Goal: Check status: Check status

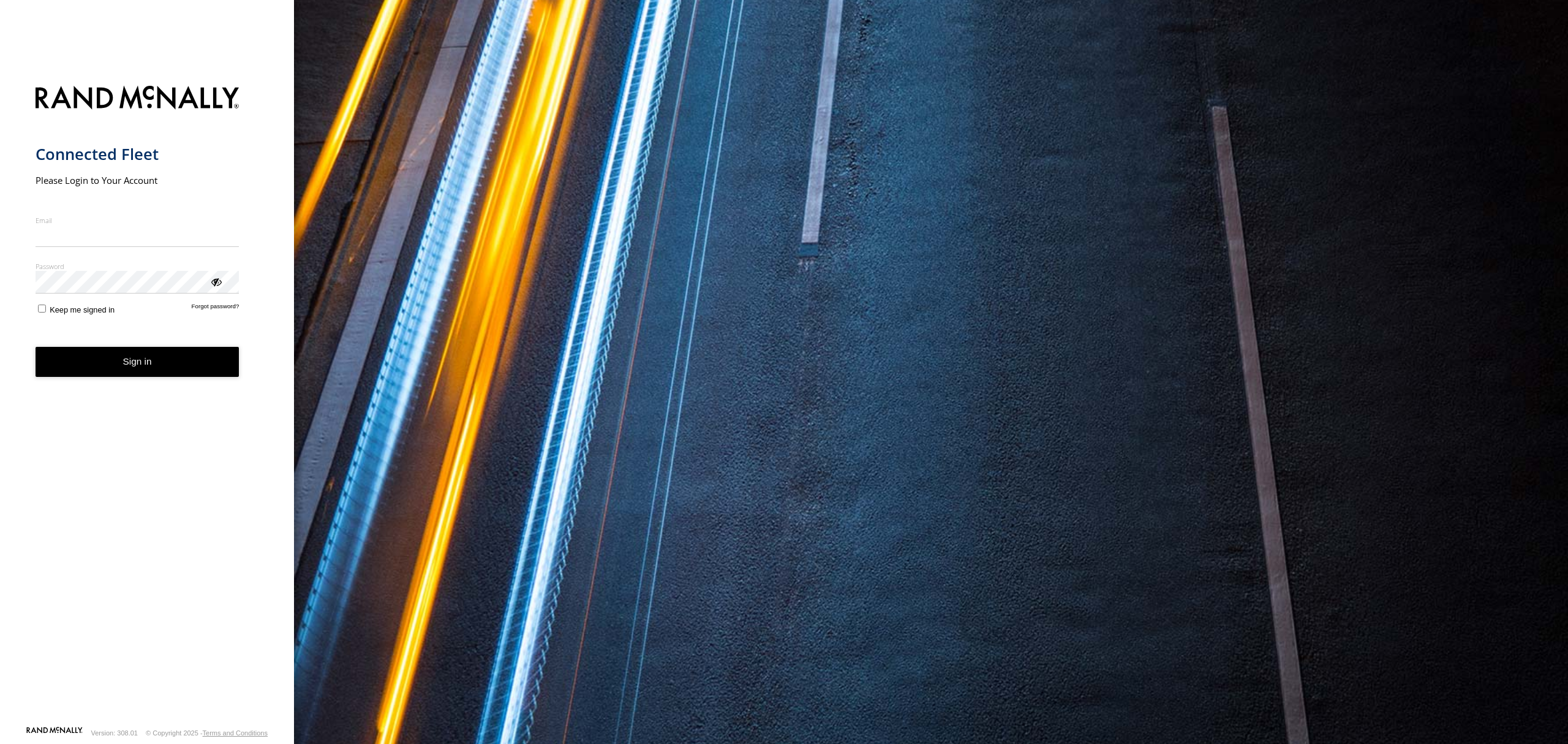
type input "**********"
click at [138, 364] on button "Sign in" at bounding box center [138, 362] width 204 height 30
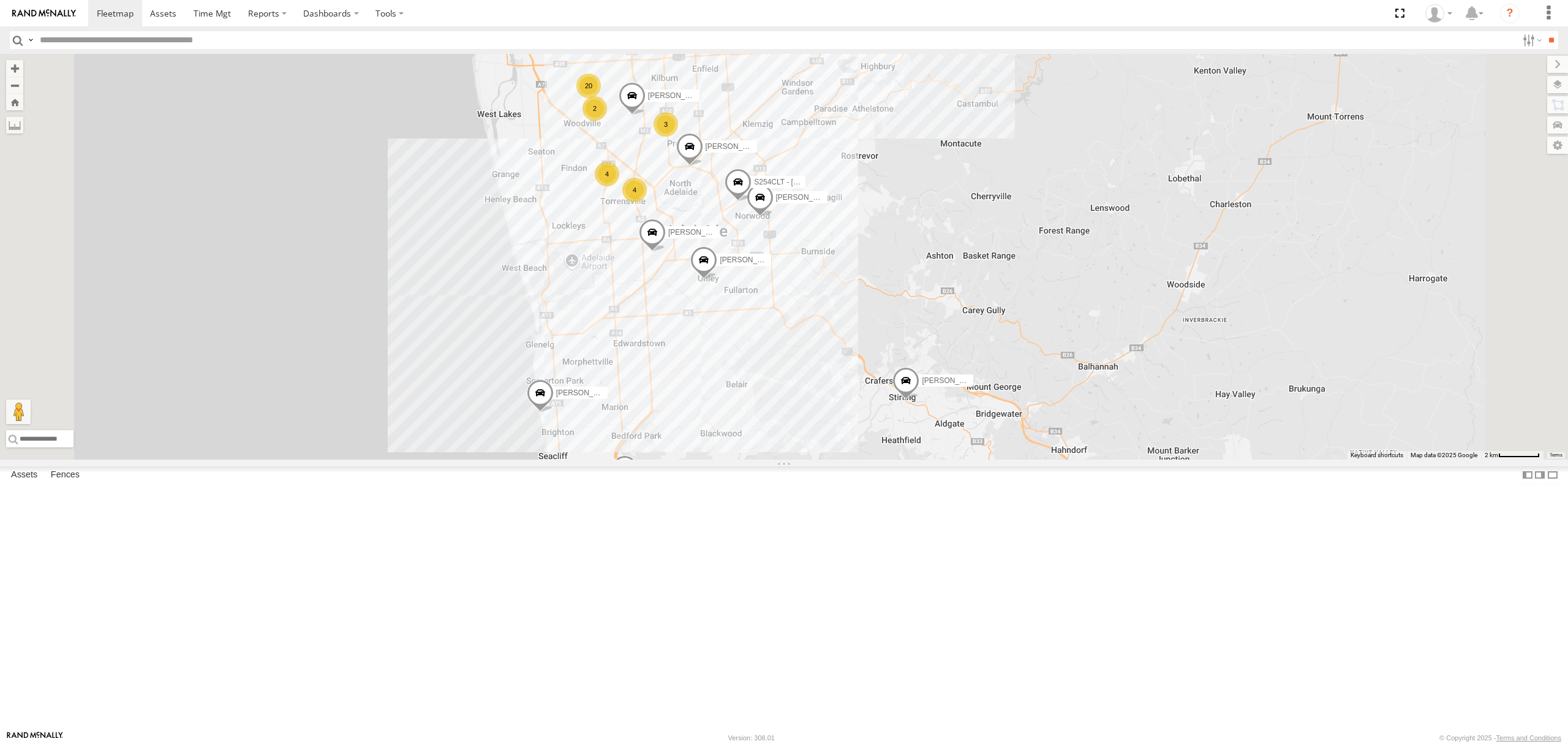
drag, startPoint x: 979, startPoint y: 345, endPoint x: 974, endPoint y: 382, distance: 37.3
click at [974, 382] on div "SB26LM - (3P HINO) R7 [PERSON_NAME] [PERSON_NAME] [PERSON_NAME] [PERSON_NAME] […" at bounding box center [784, 257] width 1568 height 406
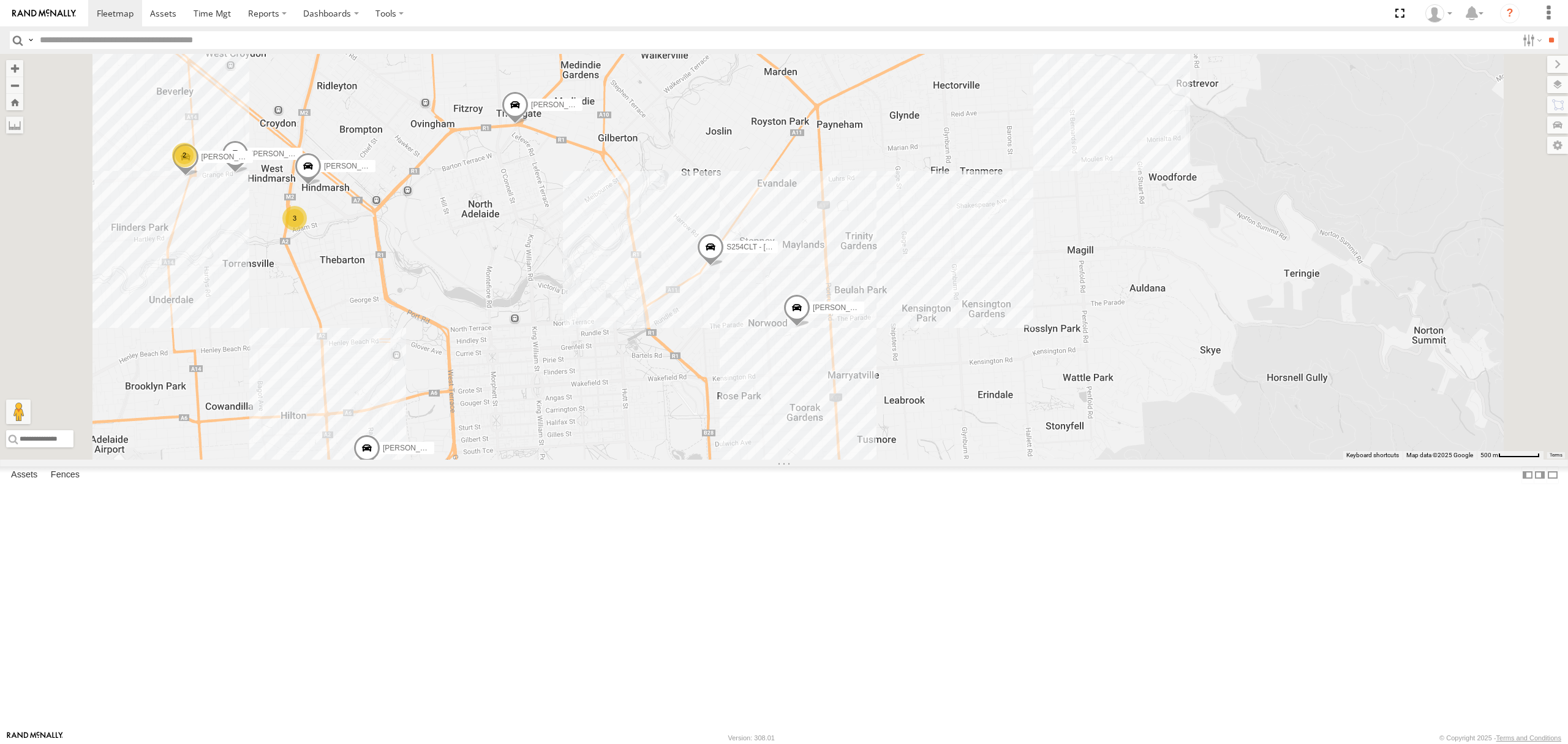
drag, startPoint x: 850, startPoint y: 263, endPoint x: 812, endPoint y: 413, distance: 154.7
click at [812, 409] on div "SB26LM - (3P HINO) R7 [PERSON_NAME] [PERSON_NAME] [PERSON_NAME] [PERSON_NAME] […" at bounding box center [784, 257] width 1568 height 406
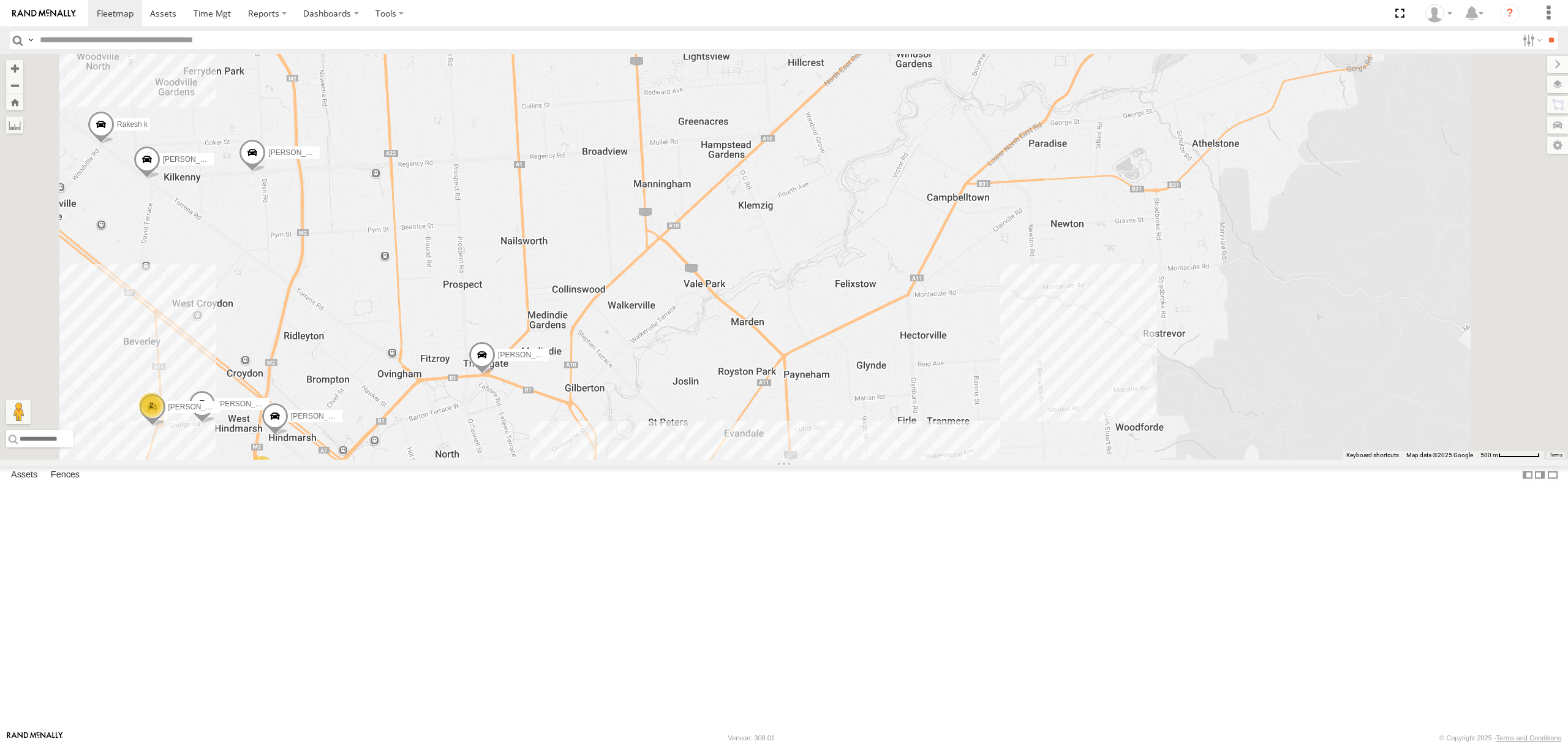
drag, startPoint x: 854, startPoint y: 376, endPoint x: 1029, endPoint y: 445, distance: 188.1
click at [1029, 445] on div "SB26LM - (3P HINO) R7 [PERSON_NAME] [PERSON_NAME] [PERSON_NAME] [PERSON_NAME] […" at bounding box center [784, 257] width 1568 height 406
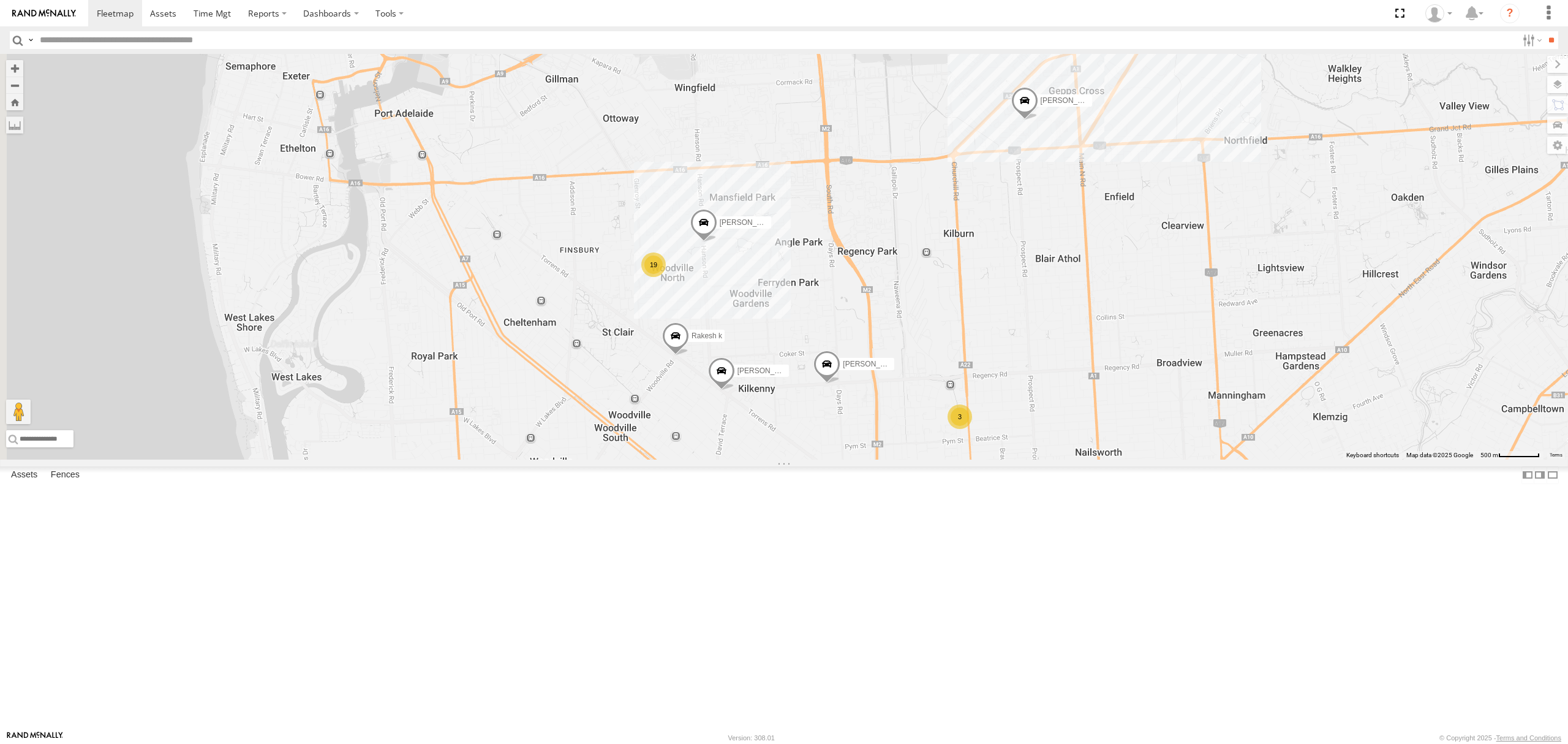
click at [0, 0] on div "SB26LM - (3P HINO) R7" at bounding box center [0, 0] width 0 height 0
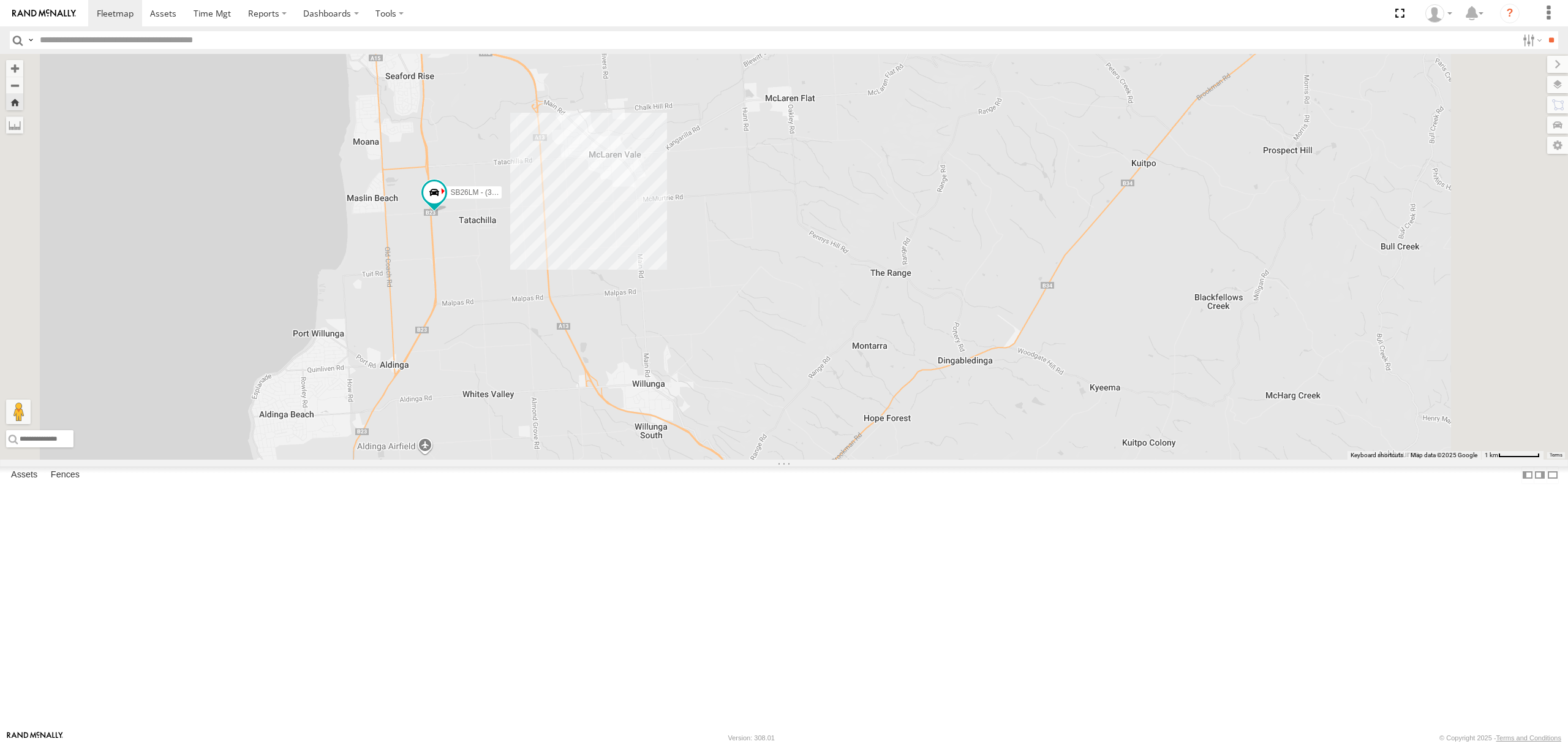
click at [0, 0] on div "S348CAH - [PERSON_NAME] All Assets [GEOGRAPHIC_DATA] -34.90937 138.56586 Video …" at bounding box center [0, 0] width 0 height 0
click at [0, 0] on div "SB25LM - (6P HINO) R6 All Assets" at bounding box center [0, 0] width 0 height 0
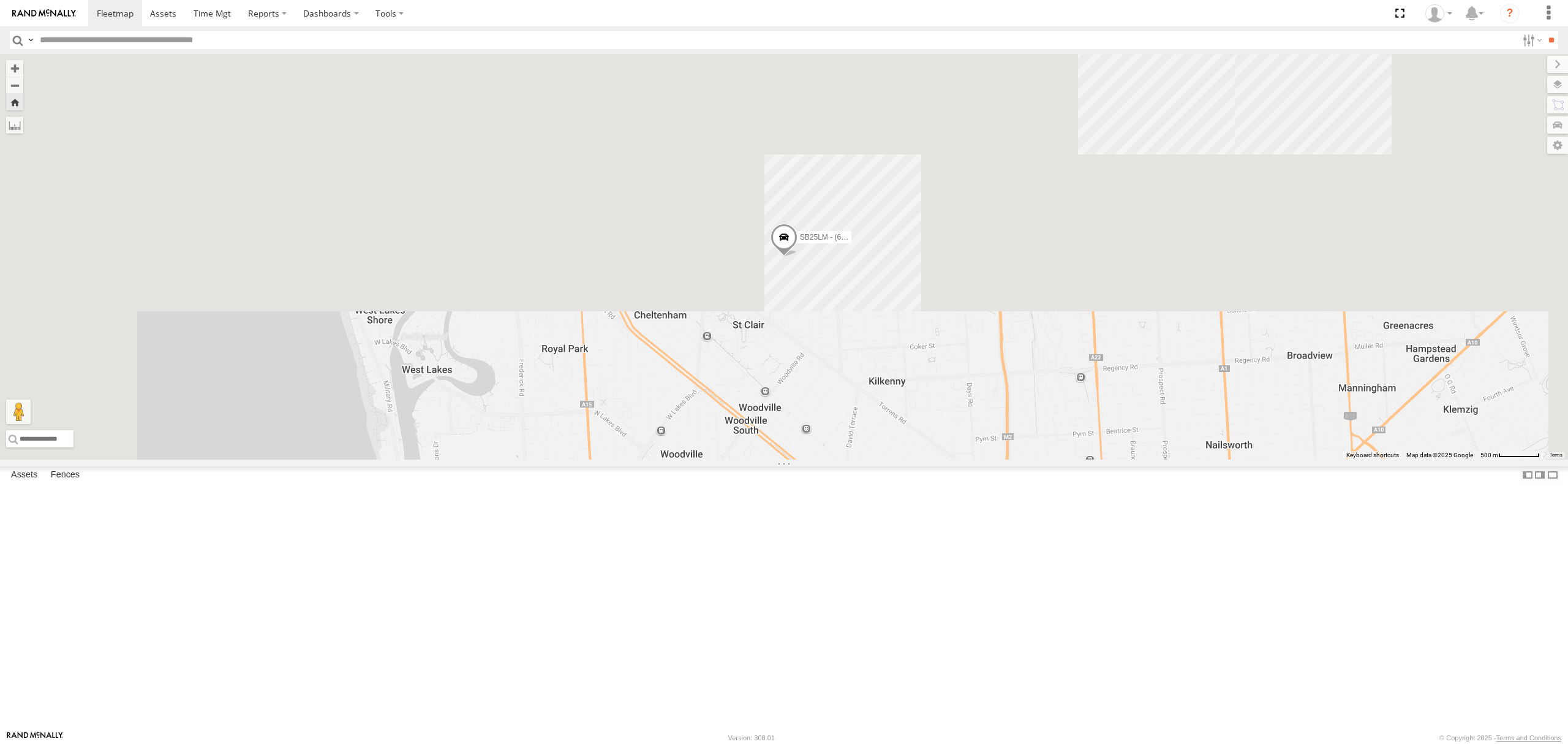
click at [0, 0] on div "SY71FR - (16P TRAILER) PM1" at bounding box center [0, 0] width 0 height 0
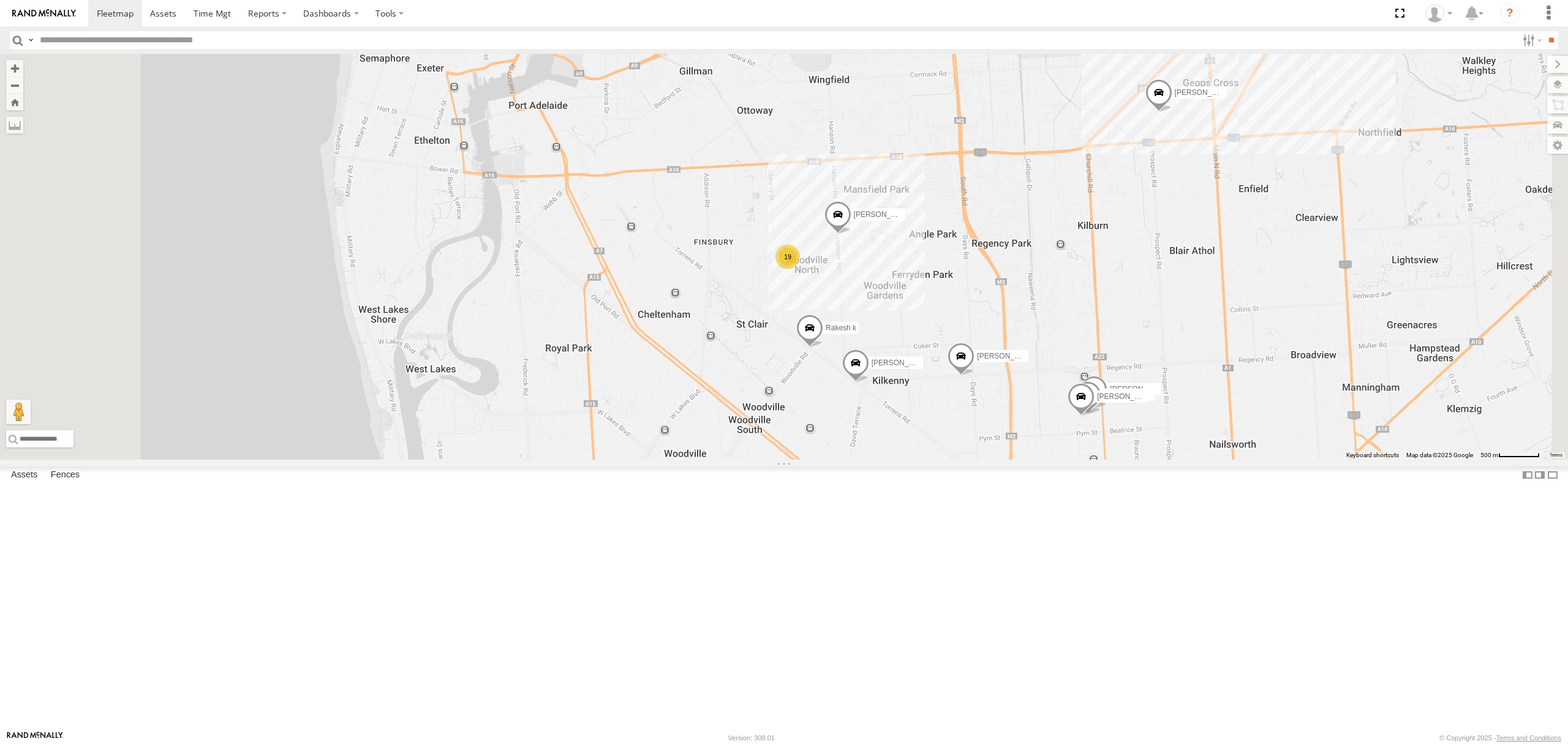
click at [0, 0] on div "SB26LM - (3P HINO) R7 All Assets" at bounding box center [0, 0] width 0 height 0
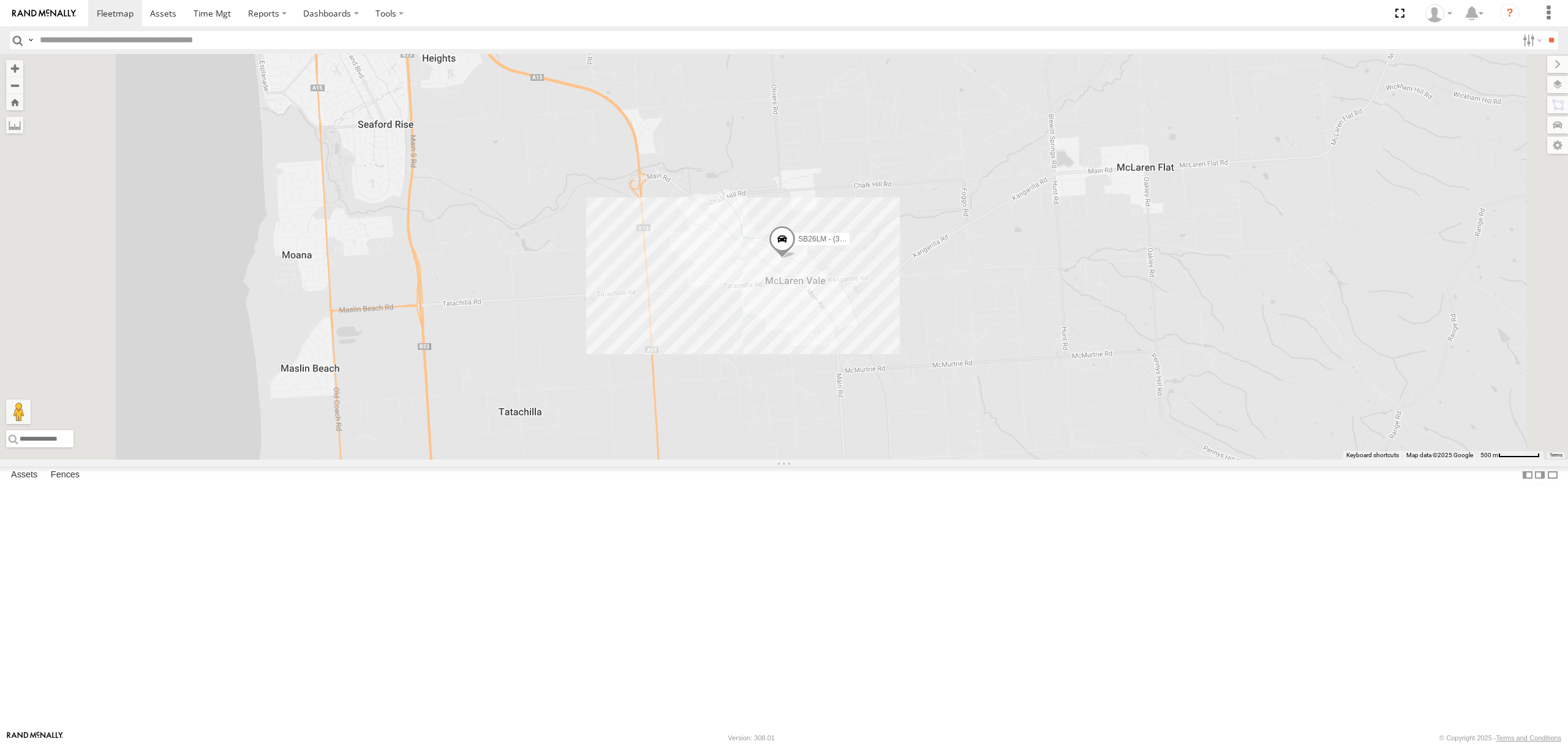
click at [0, 0] on div "All Assets" at bounding box center [0, 0] width 0 height 0
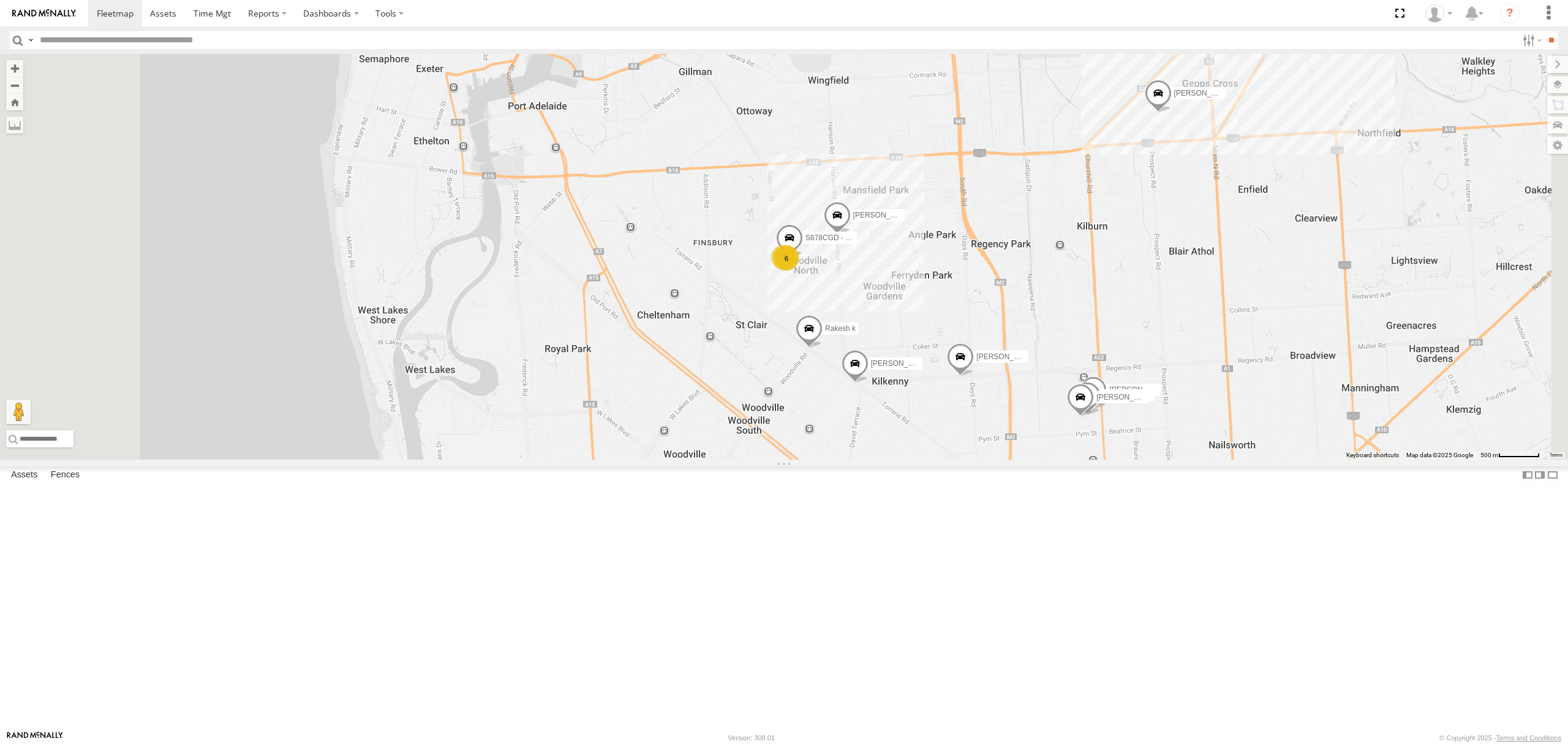
click at [0, 0] on div "2.1" at bounding box center [0, 0] width 0 height 0
click at [0, 0] on div "SB26LM - (3P HINO) R7" at bounding box center [0, 0] width 0 height 0
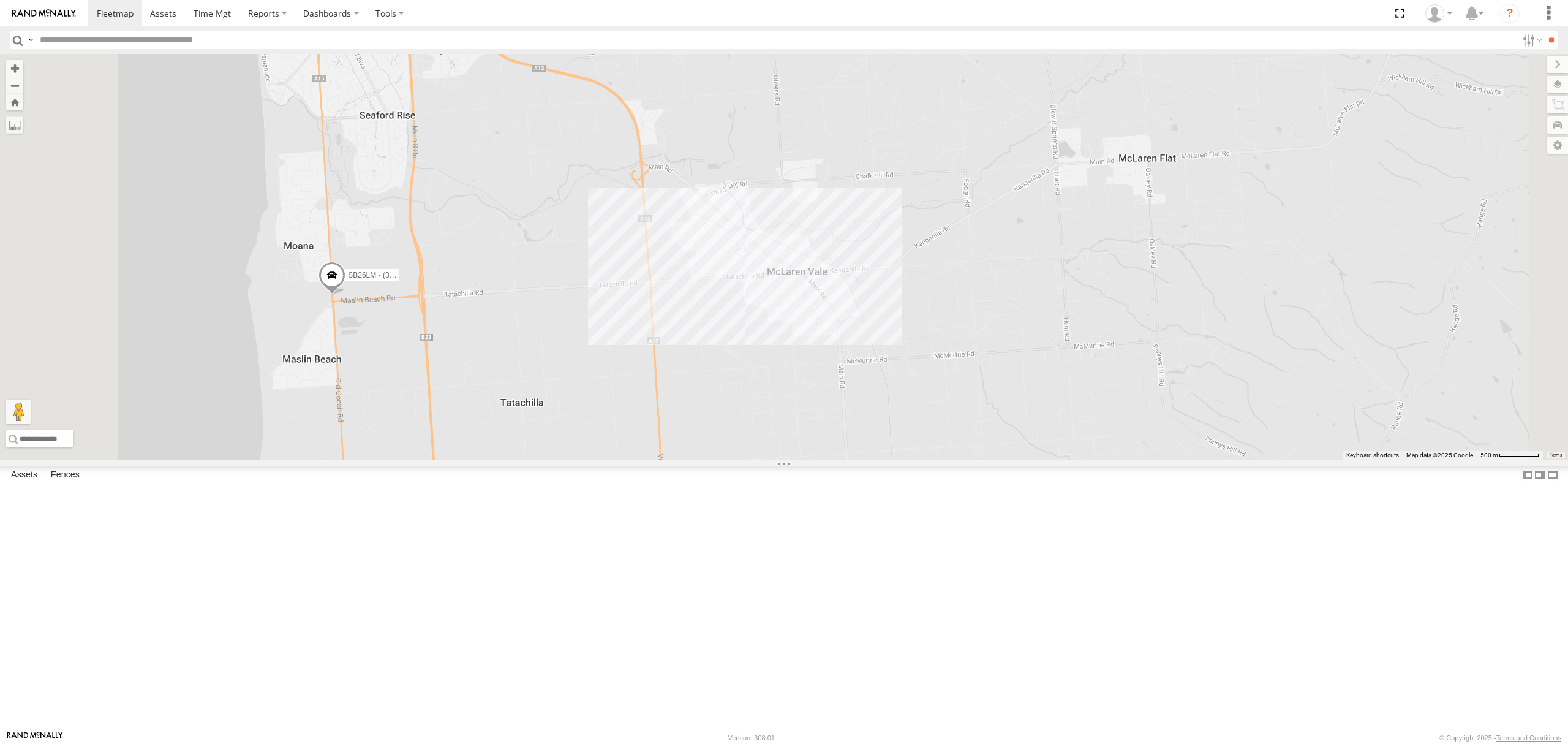
click at [0, 0] on div "S254CLT - [PERSON_NAME]" at bounding box center [0, 0] width 0 height 0
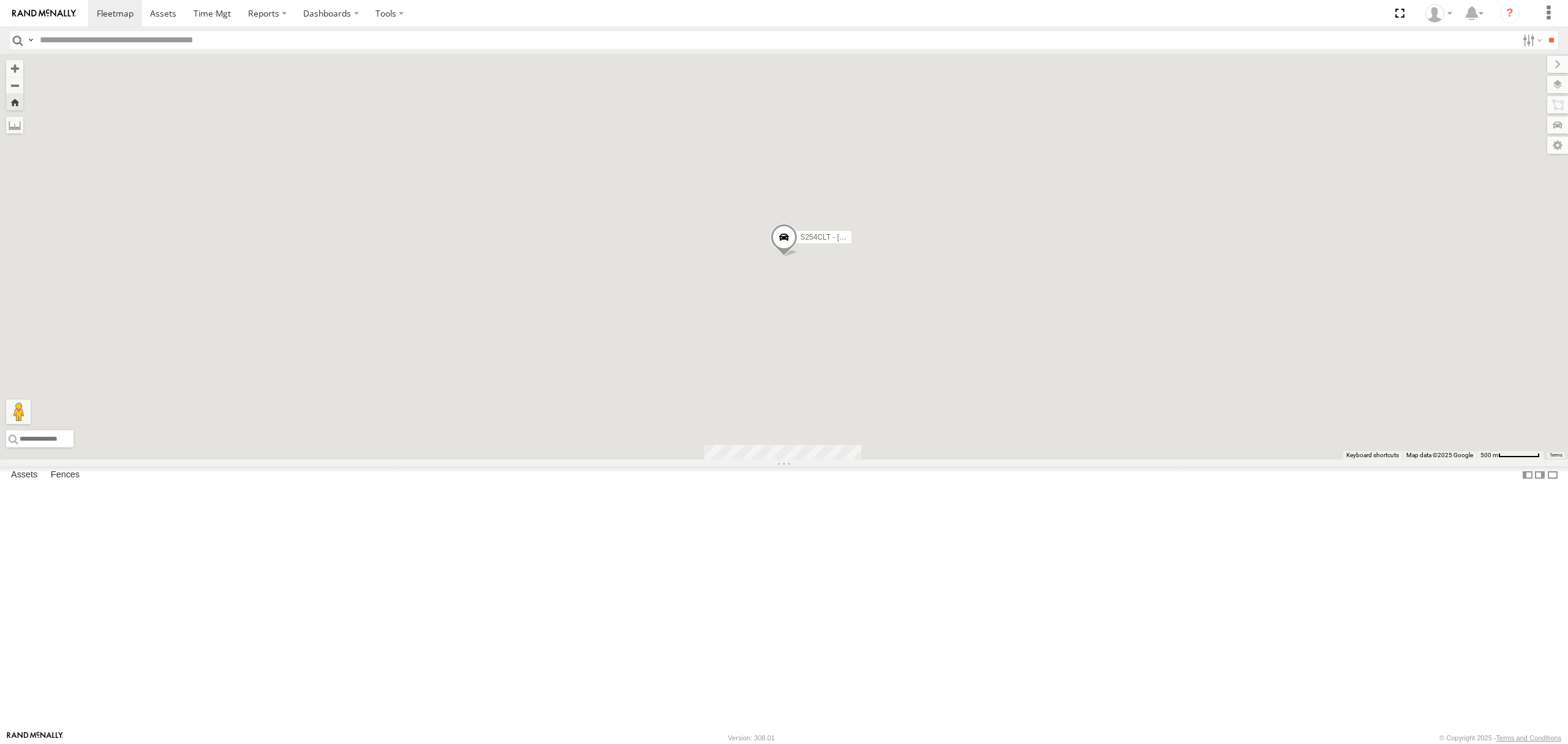
click at [0, 0] on div "SB25LM - (6P HINO) R6 All Assets" at bounding box center [0, 0] width 0 height 0
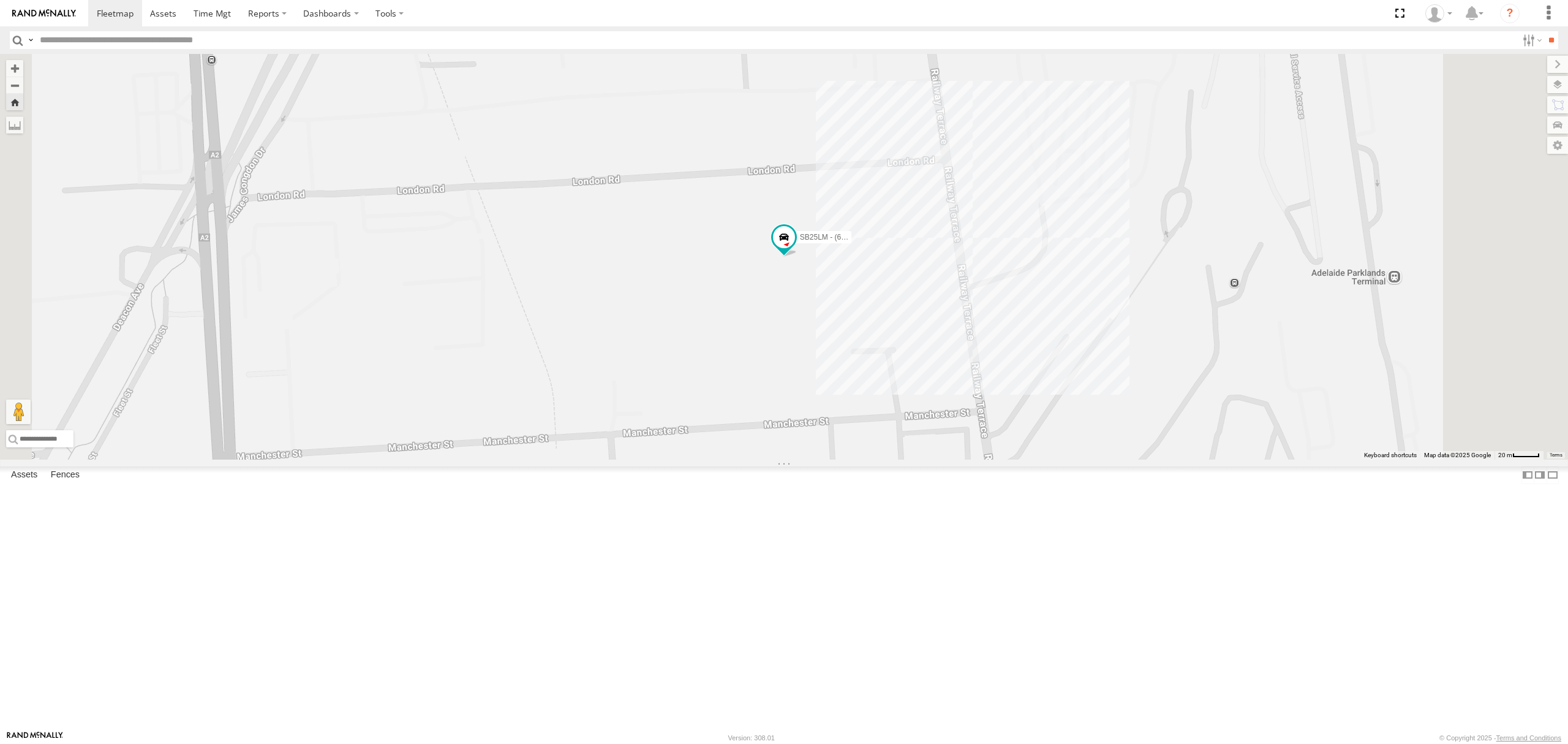
click at [0, 0] on div "All Assets" at bounding box center [0, 0] width 0 height 0
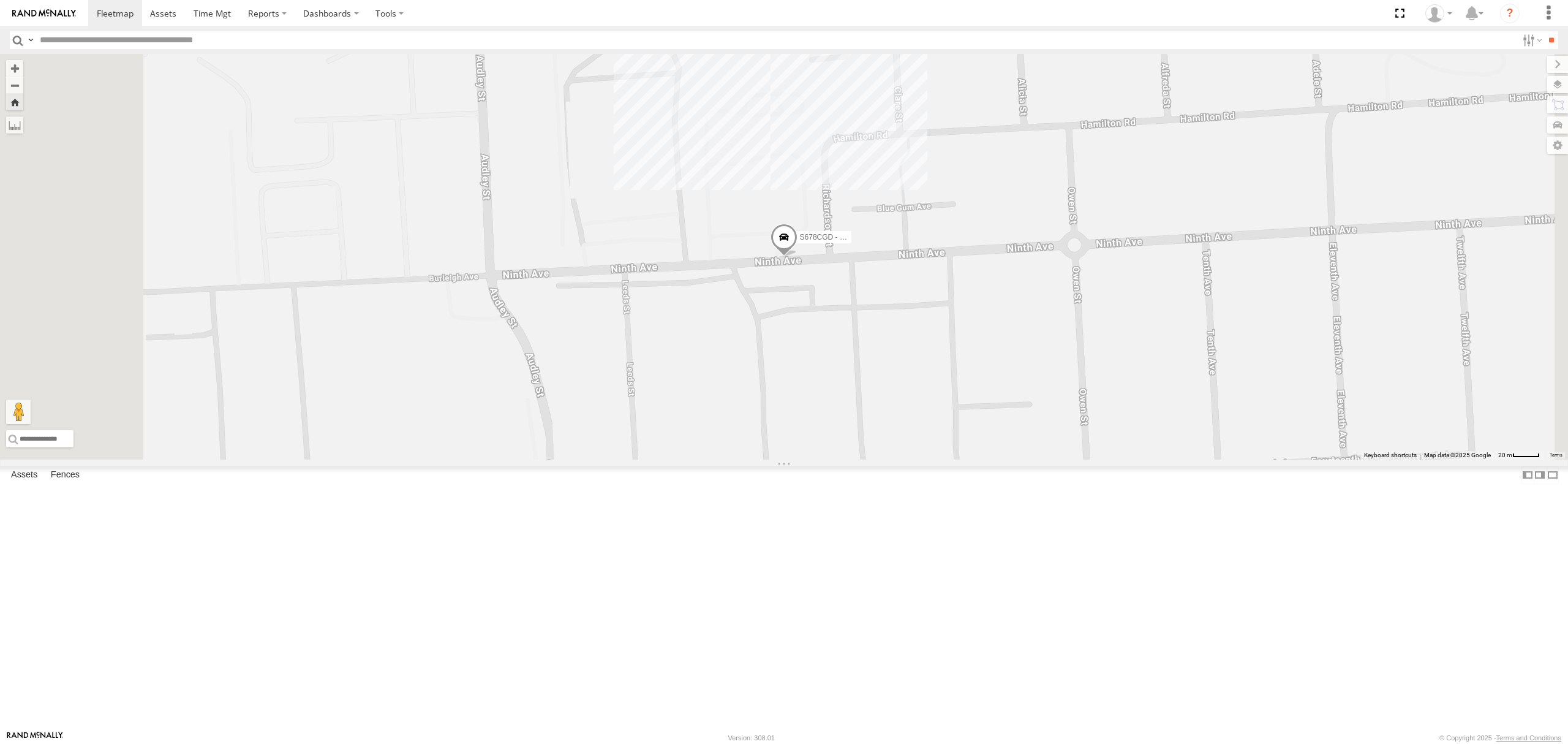
click at [0, 0] on div "-1.6" at bounding box center [0, 0] width 0 height 0
click at [0, 0] on div "SB26LM - (3P HINO) R7" at bounding box center [0, 0] width 0 height 0
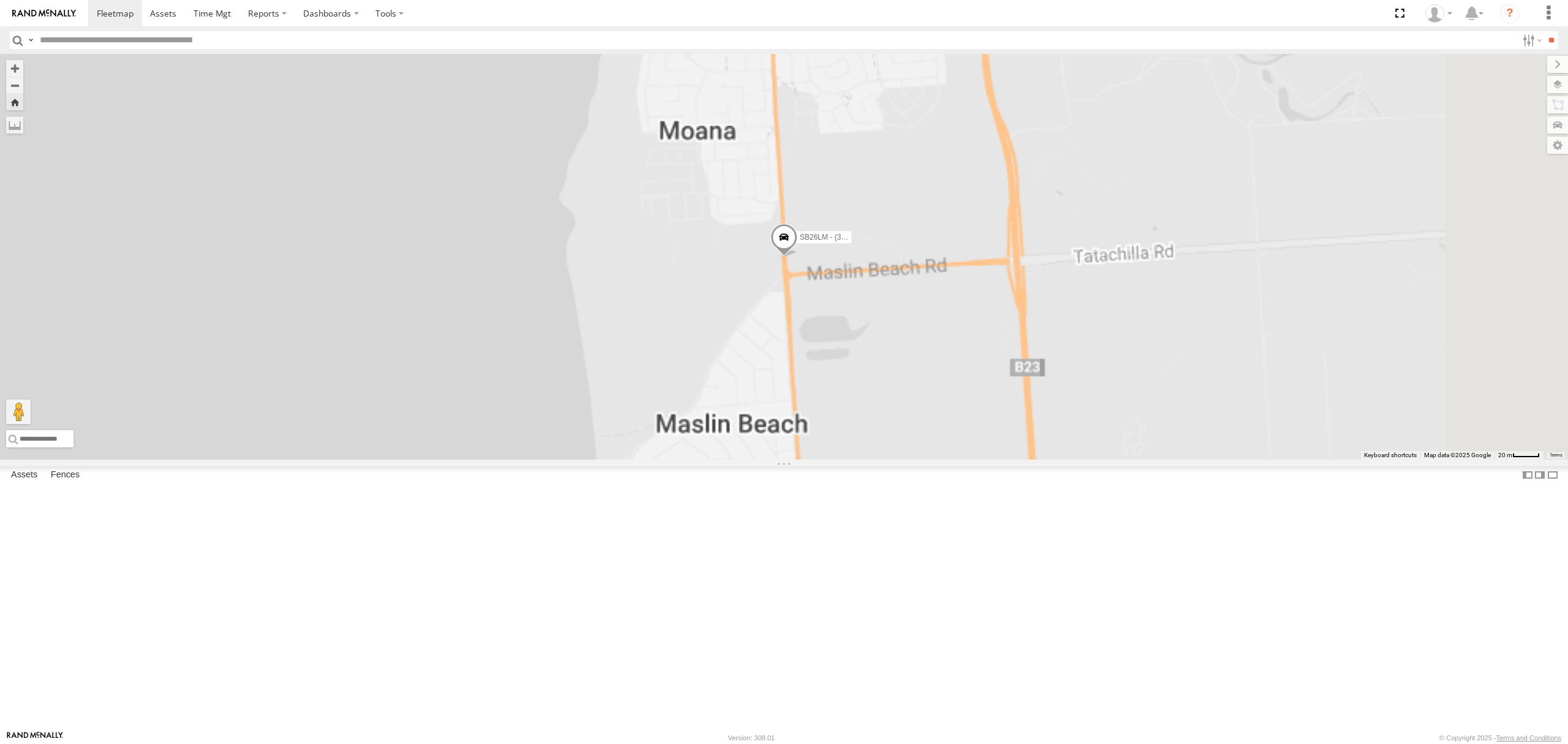
click at [0, 0] on div "All Assets" at bounding box center [0, 0] width 0 height 0
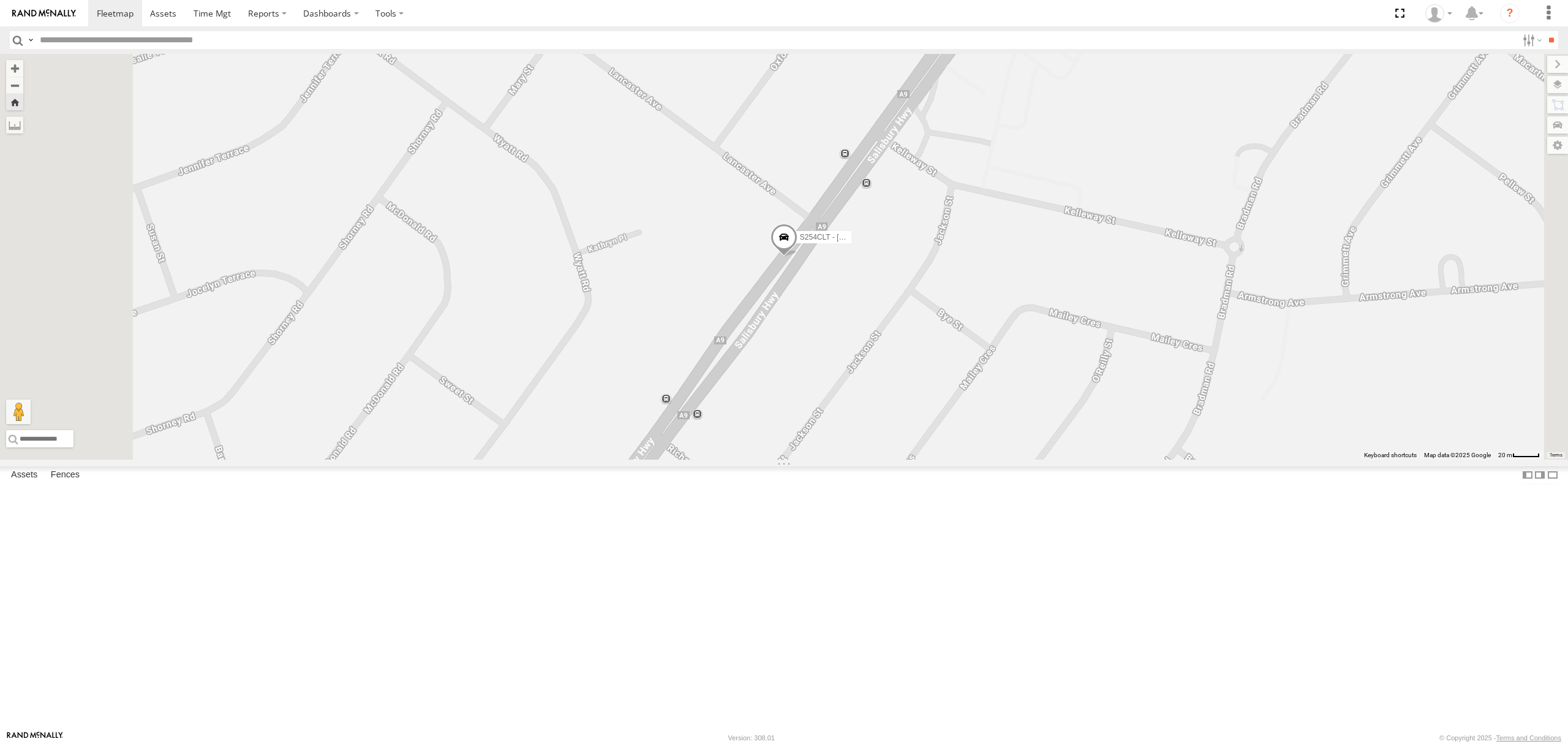
click at [851, 244] on label "S254CLT - [PERSON_NAME]" at bounding box center [820, 237] width 61 height 12
click at [901, 459] on div "S254CLT - [PERSON_NAME] S254CLT - [PERSON_NAME] All Assets [GEOGRAPHIC_DATA] -3…" at bounding box center [784, 257] width 1568 height 406
click at [0, 0] on div "SB25LM - (6P HINO) R6" at bounding box center [0, 0] width 0 height 0
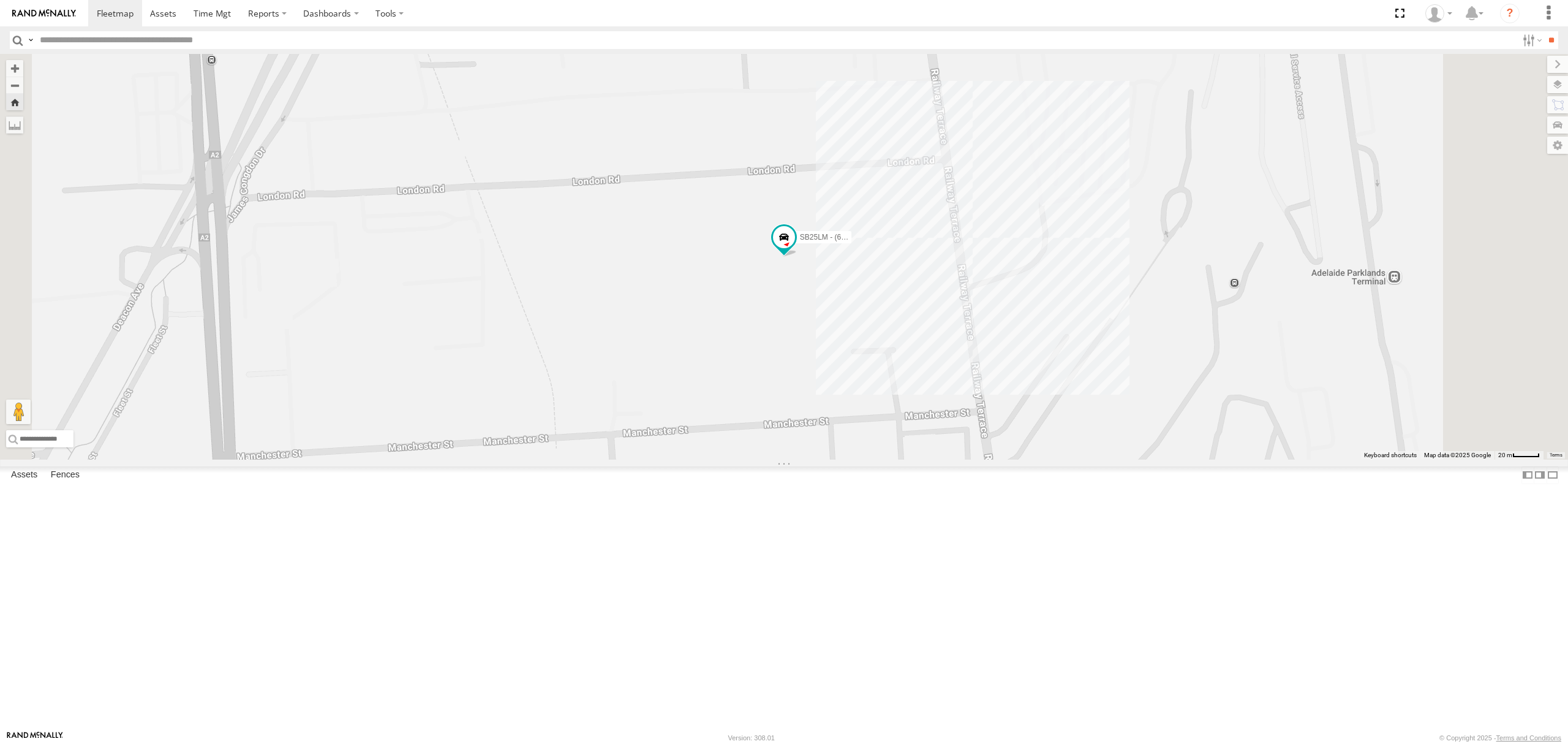
drag, startPoint x: 111, startPoint y: 171, endPoint x: 104, endPoint y: 172, distance: 7.1
click at [0, 0] on div "1.4" at bounding box center [0, 0] width 0 height 0
click at [0, 0] on div "All Assets" at bounding box center [0, 0] width 0 height 0
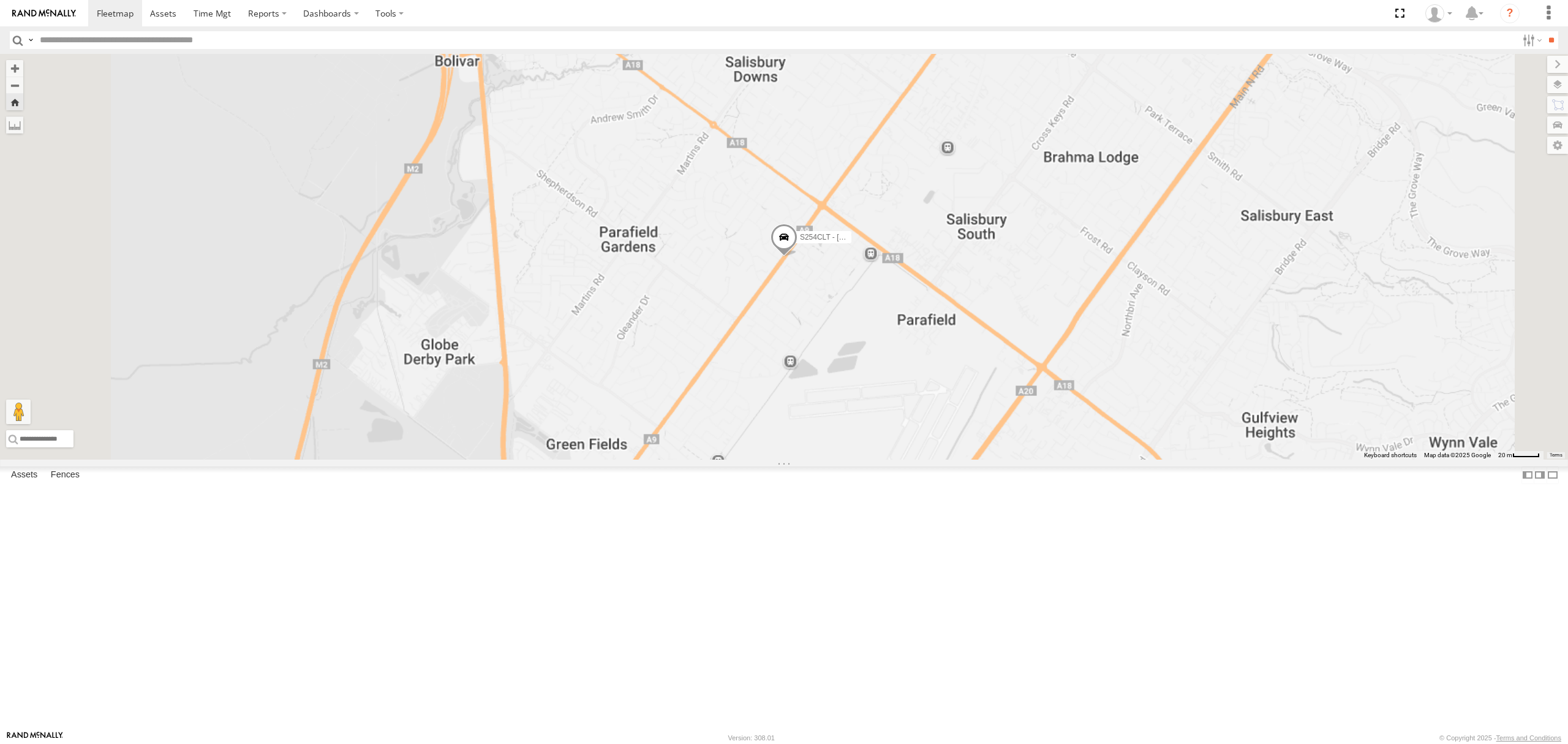
click at [0, 0] on div "All Assets" at bounding box center [0, 0] width 0 height 0
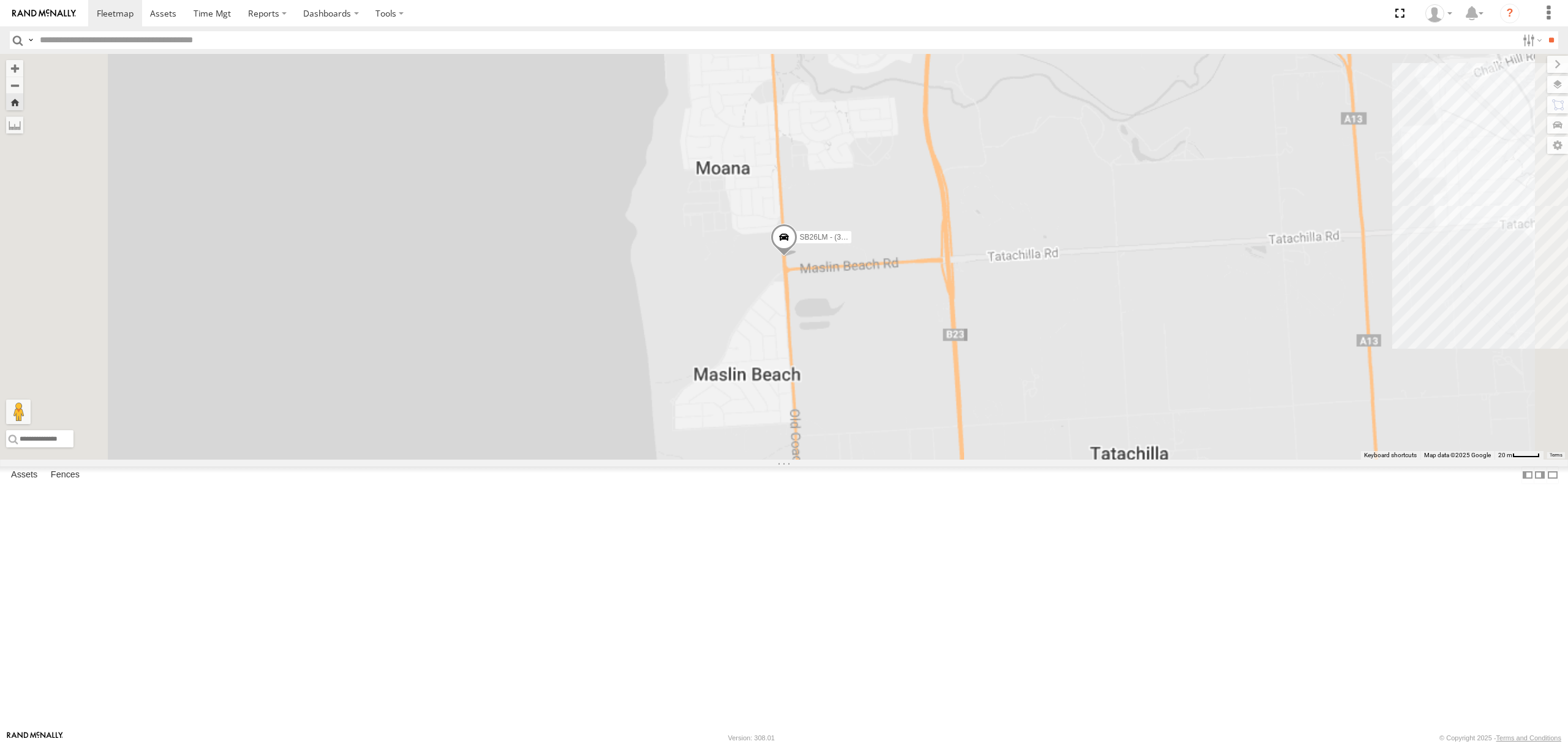
click at [0, 0] on div "S678CGD - Fridge It Sprinter" at bounding box center [0, 0] width 0 height 0
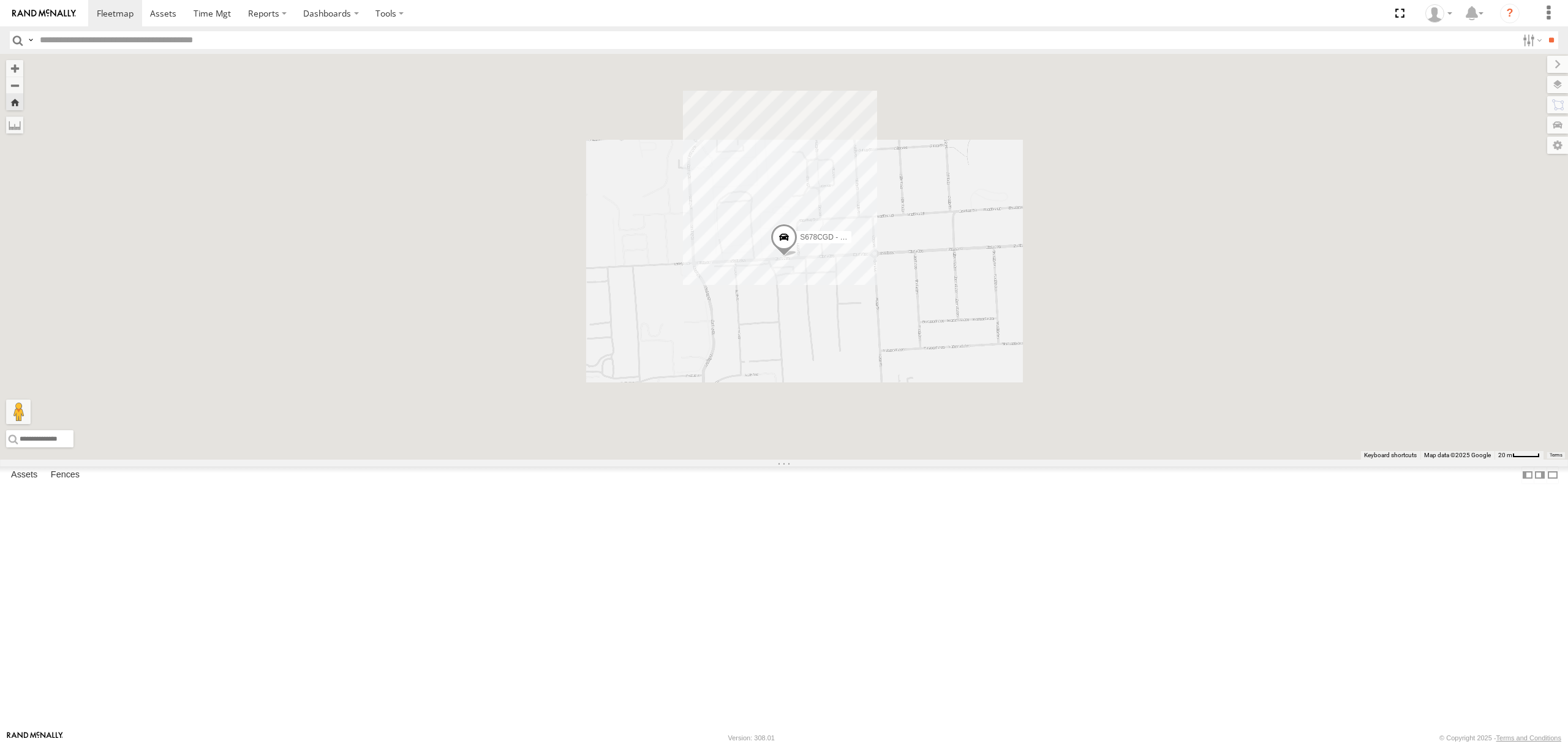
click at [0, 0] on div "S348CAH - [PERSON_NAME]" at bounding box center [0, 0] width 0 height 0
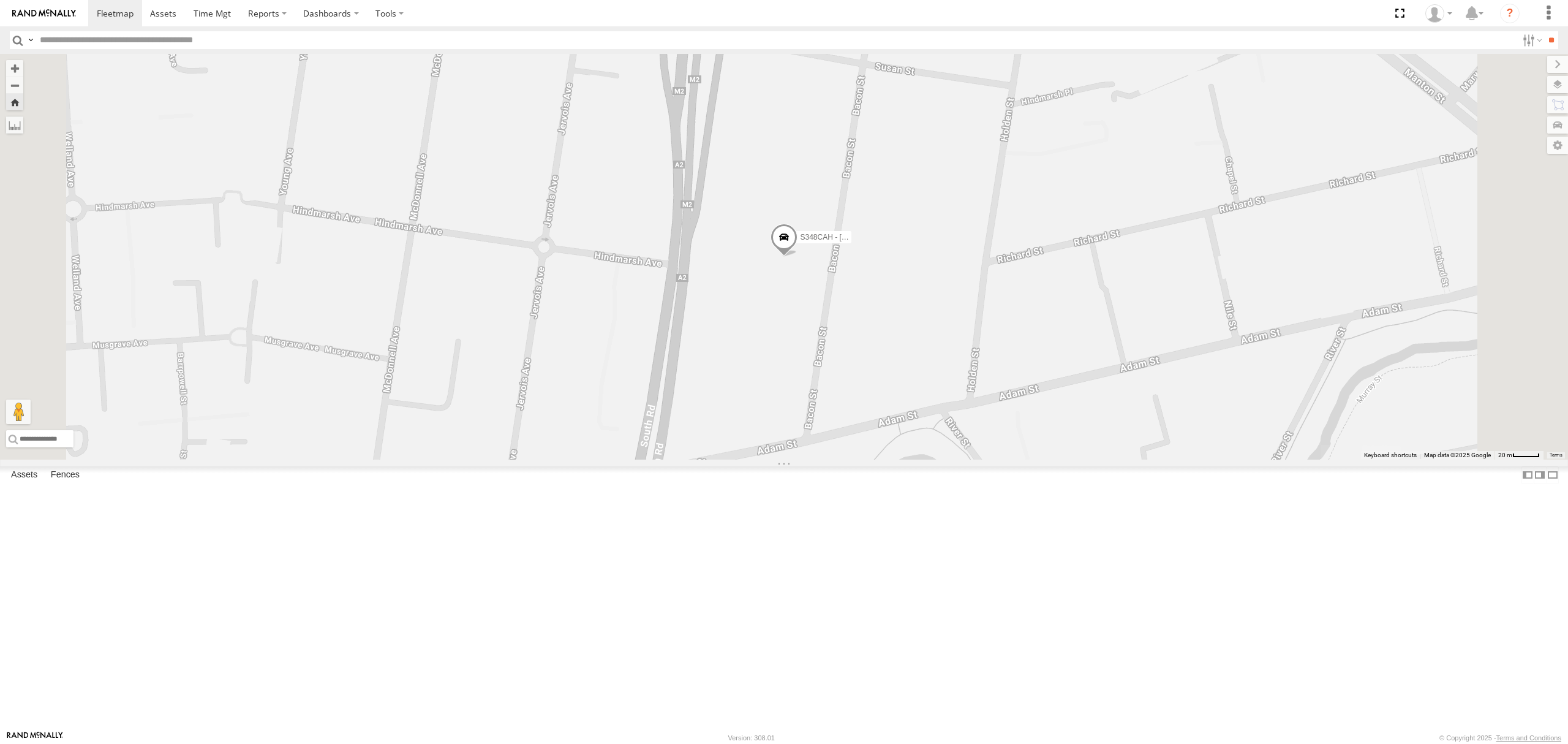
click at [0, 0] on div "SB26LM - (3P HINO) R7" at bounding box center [0, 0] width 0 height 0
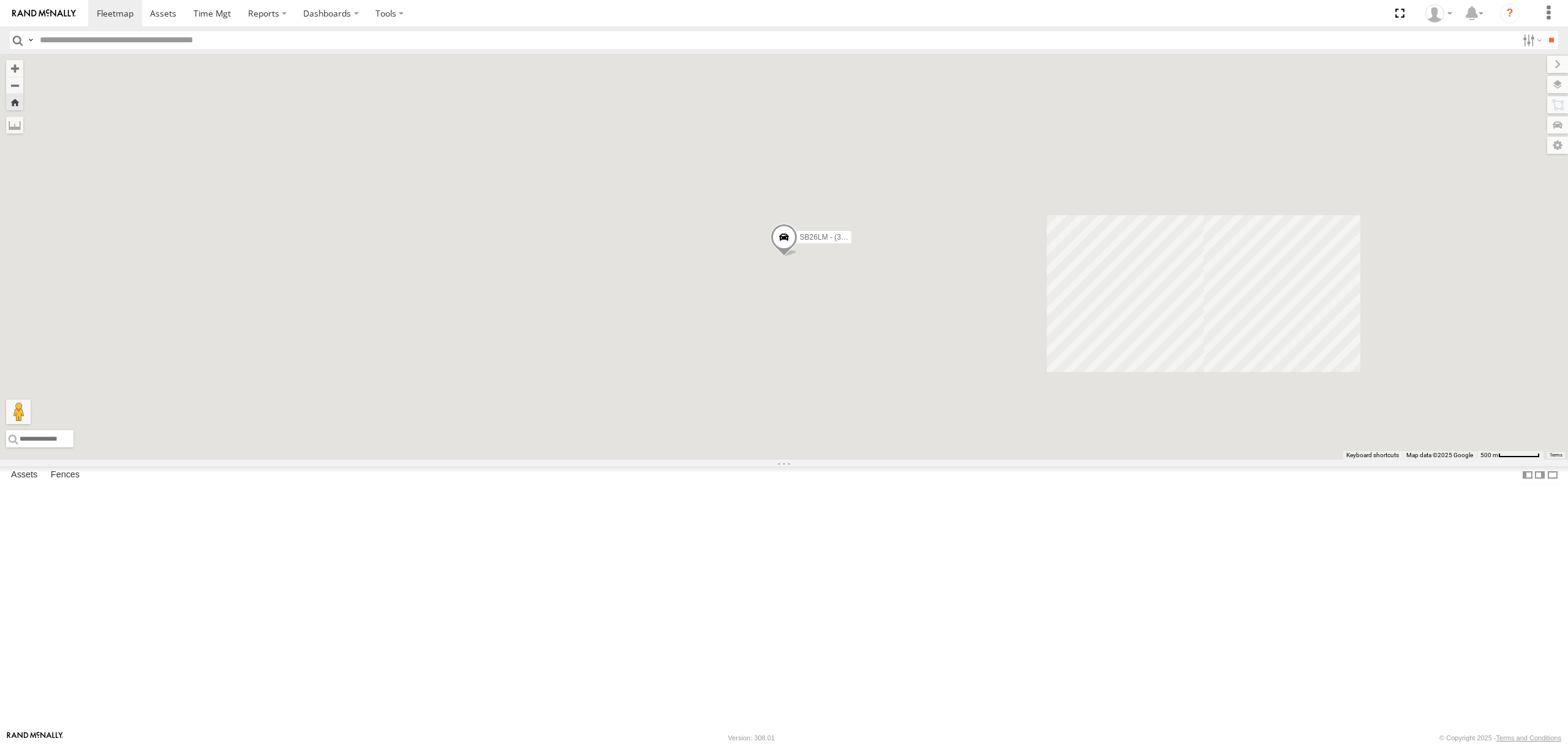
click at [0, 0] on div "S254CLT - [PERSON_NAME]" at bounding box center [0, 0] width 0 height 0
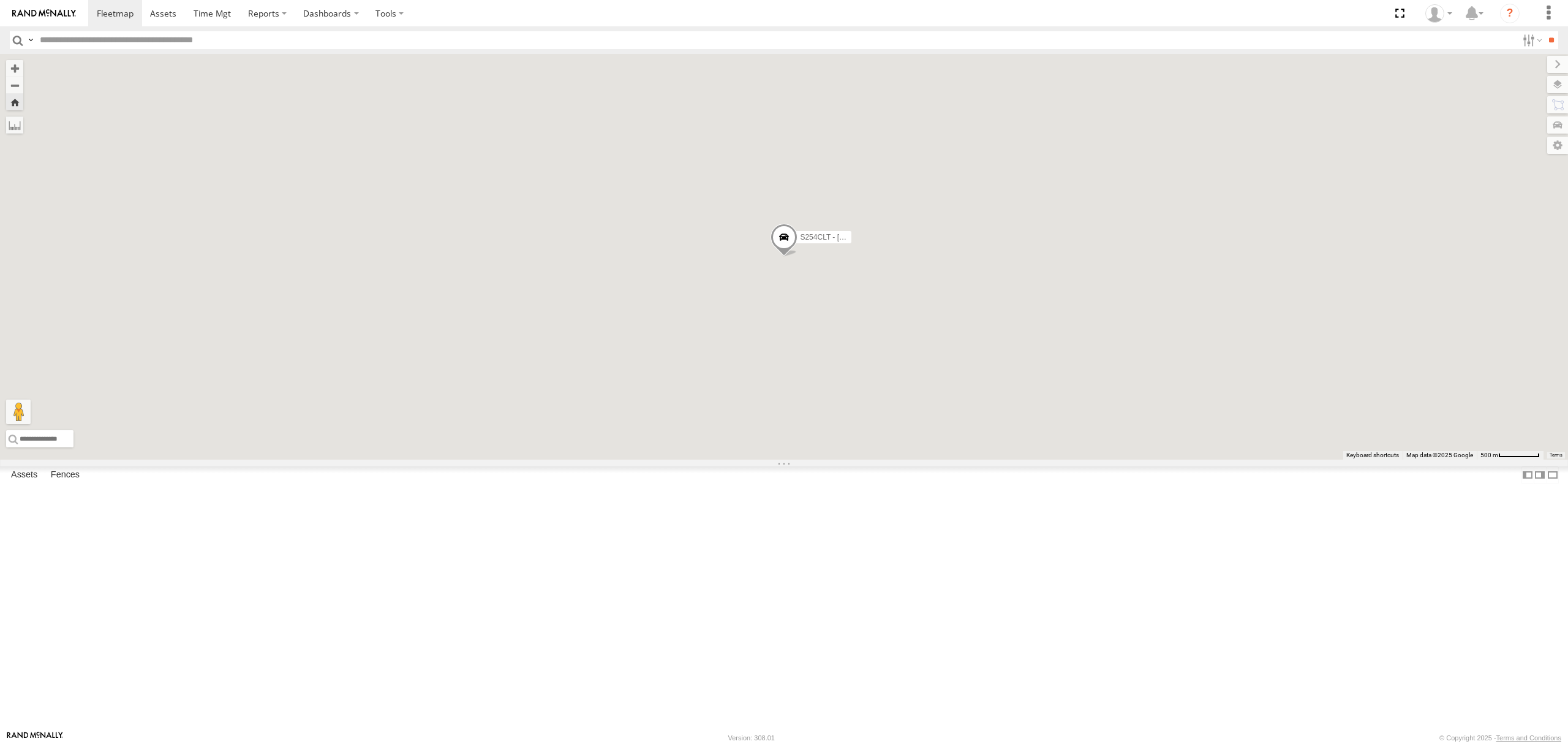
click at [0, 0] on div "All Assets" at bounding box center [0, 0] width 0 height 0
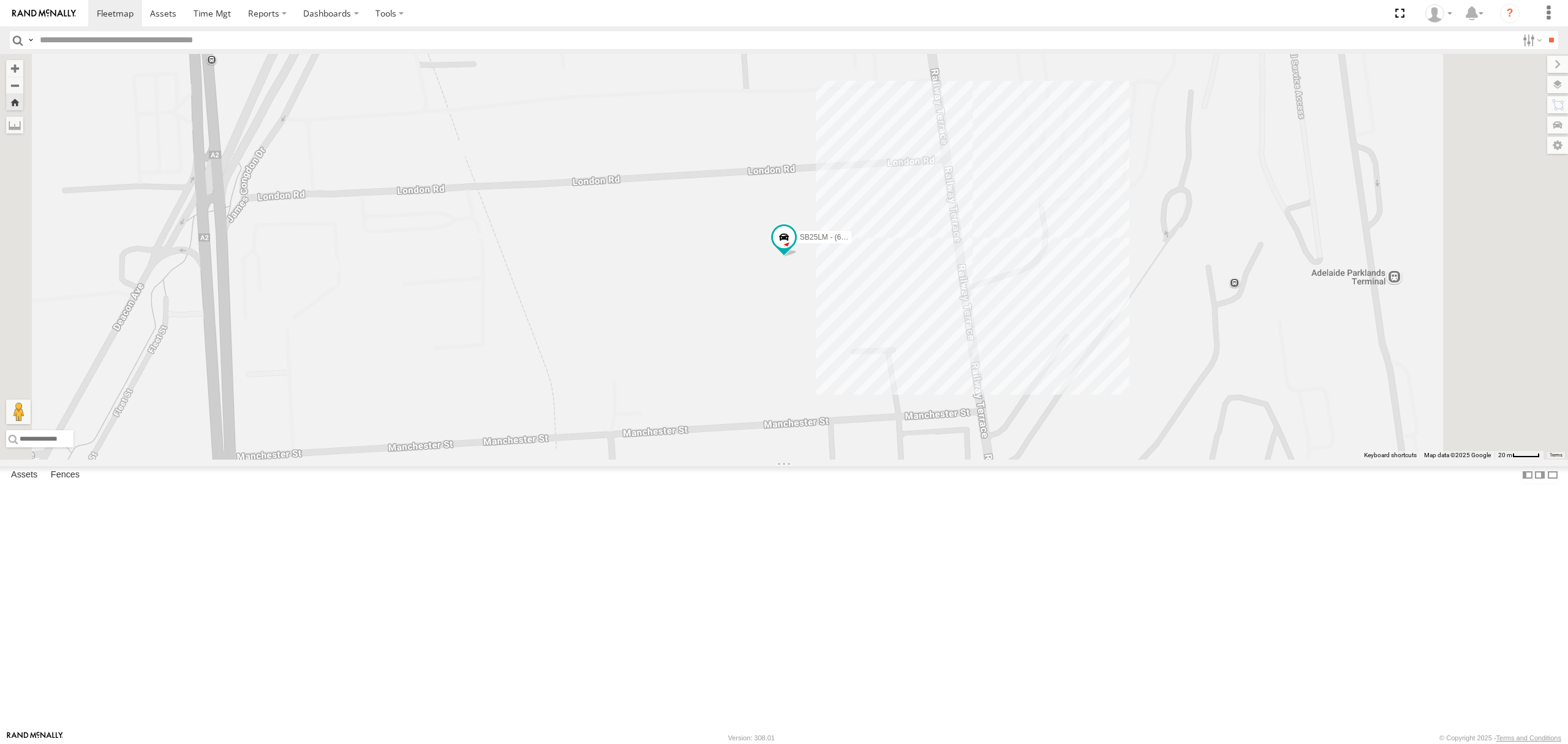
click at [0, 0] on div "S254CLT - [PERSON_NAME] All Assets" at bounding box center [0, 0] width 0 height 0
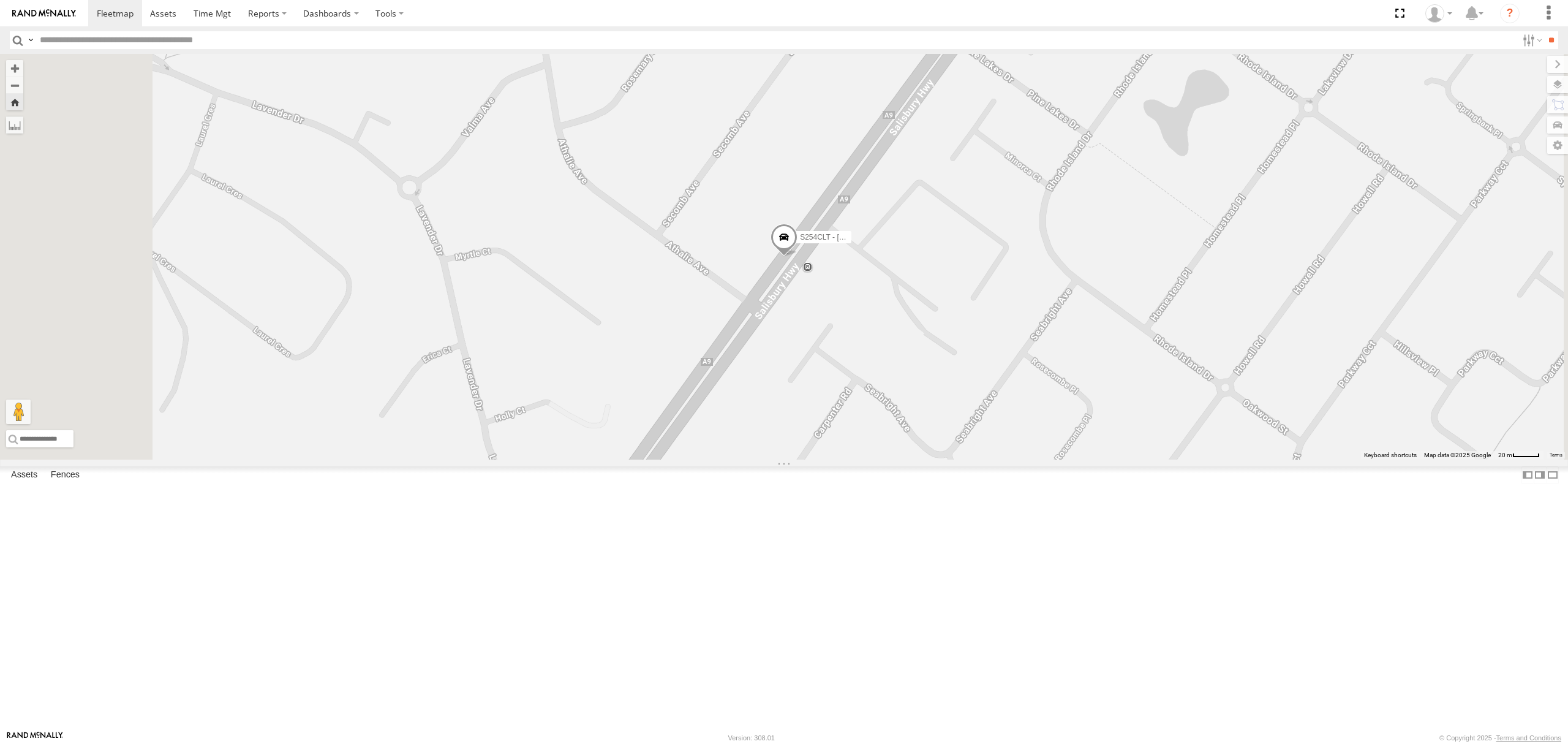
click at [0, 0] on div "SB26LM - (3P HINO) R7" at bounding box center [0, 0] width 0 height 0
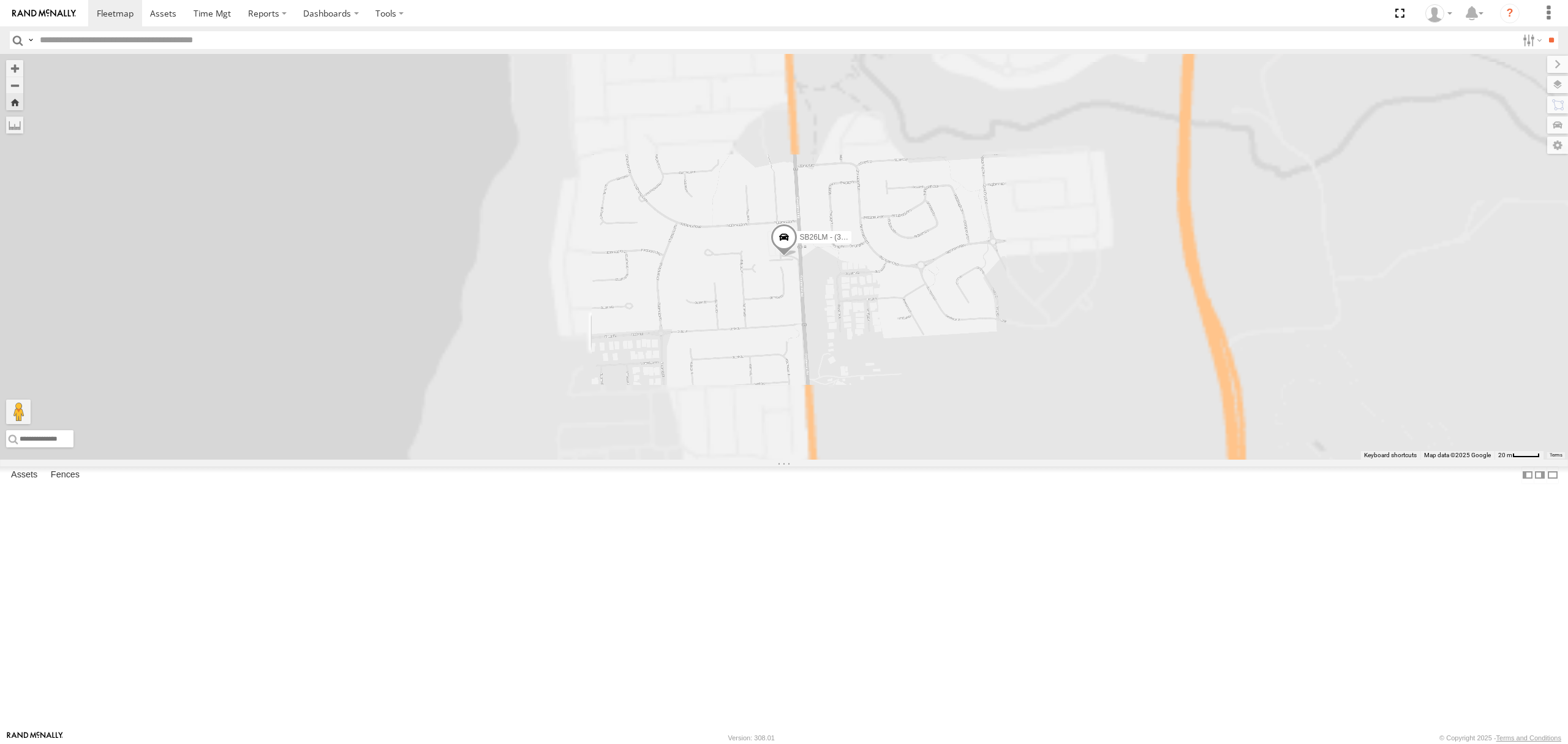
click at [0, 0] on div "All Assets" at bounding box center [0, 0] width 0 height 0
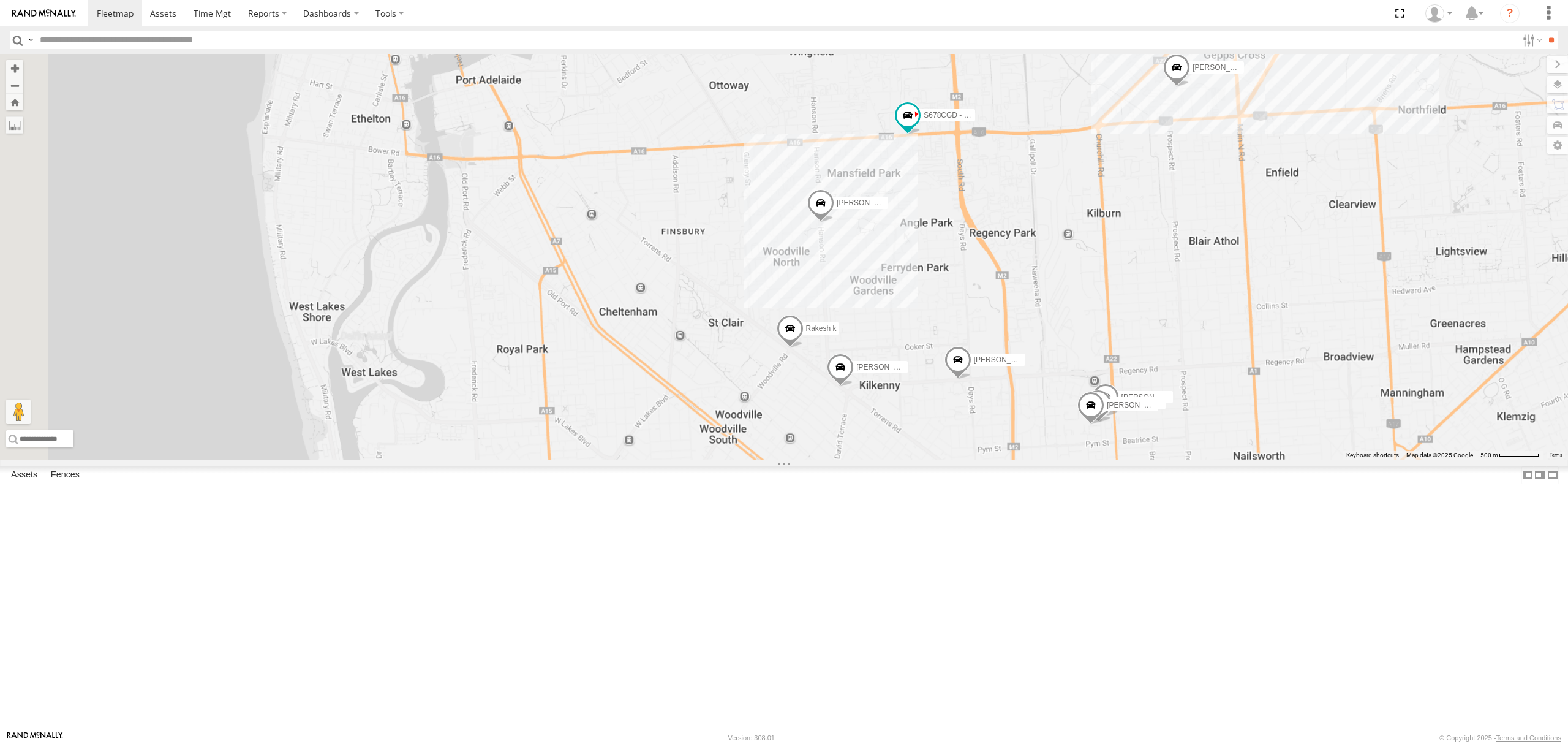
click at [0, 0] on div "SB26LM - (3P HINO) R7" at bounding box center [0, 0] width 0 height 0
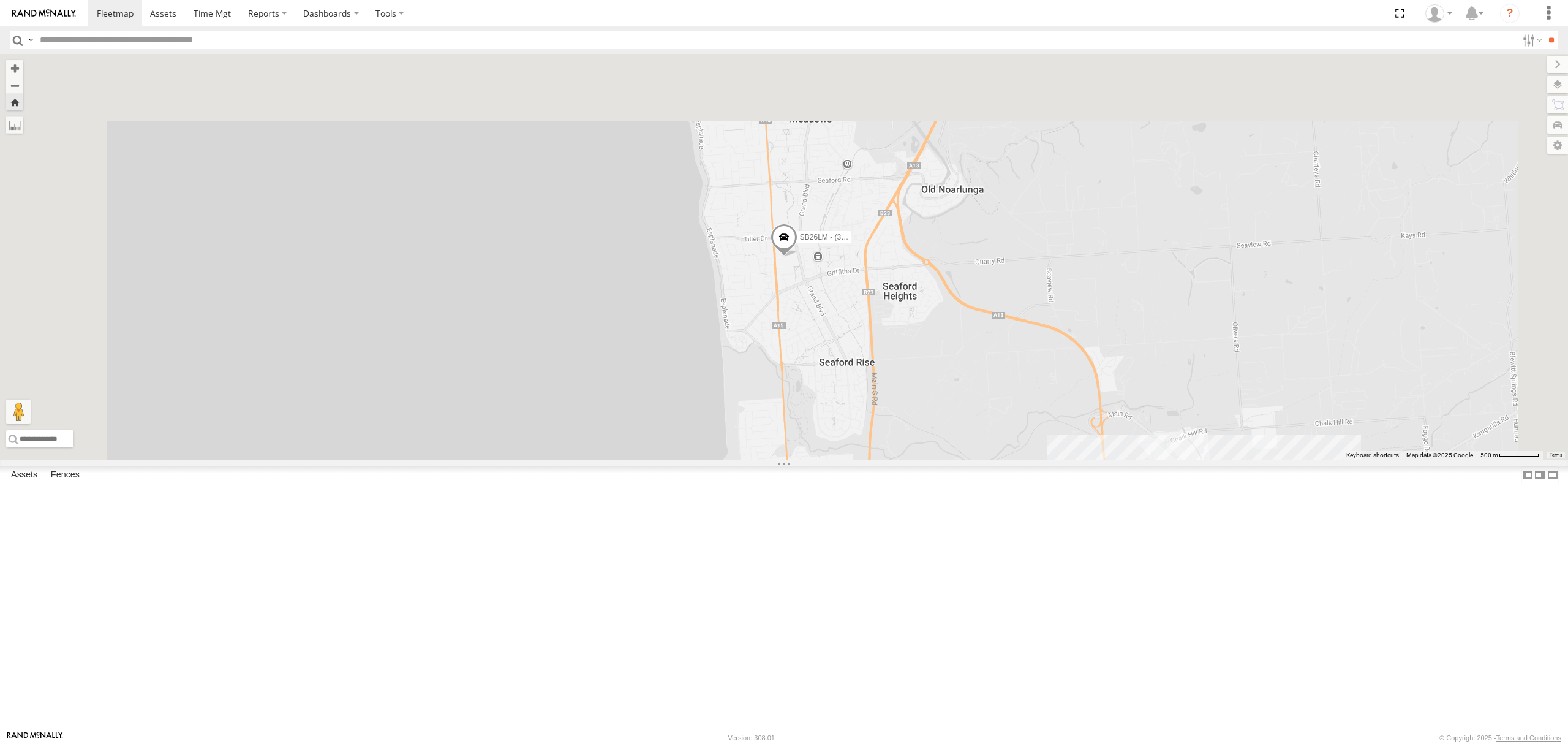
click at [0, 0] on div "S254CLT - [PERSON_NAME]" at bounding box center [0, 0] width 0 height 0
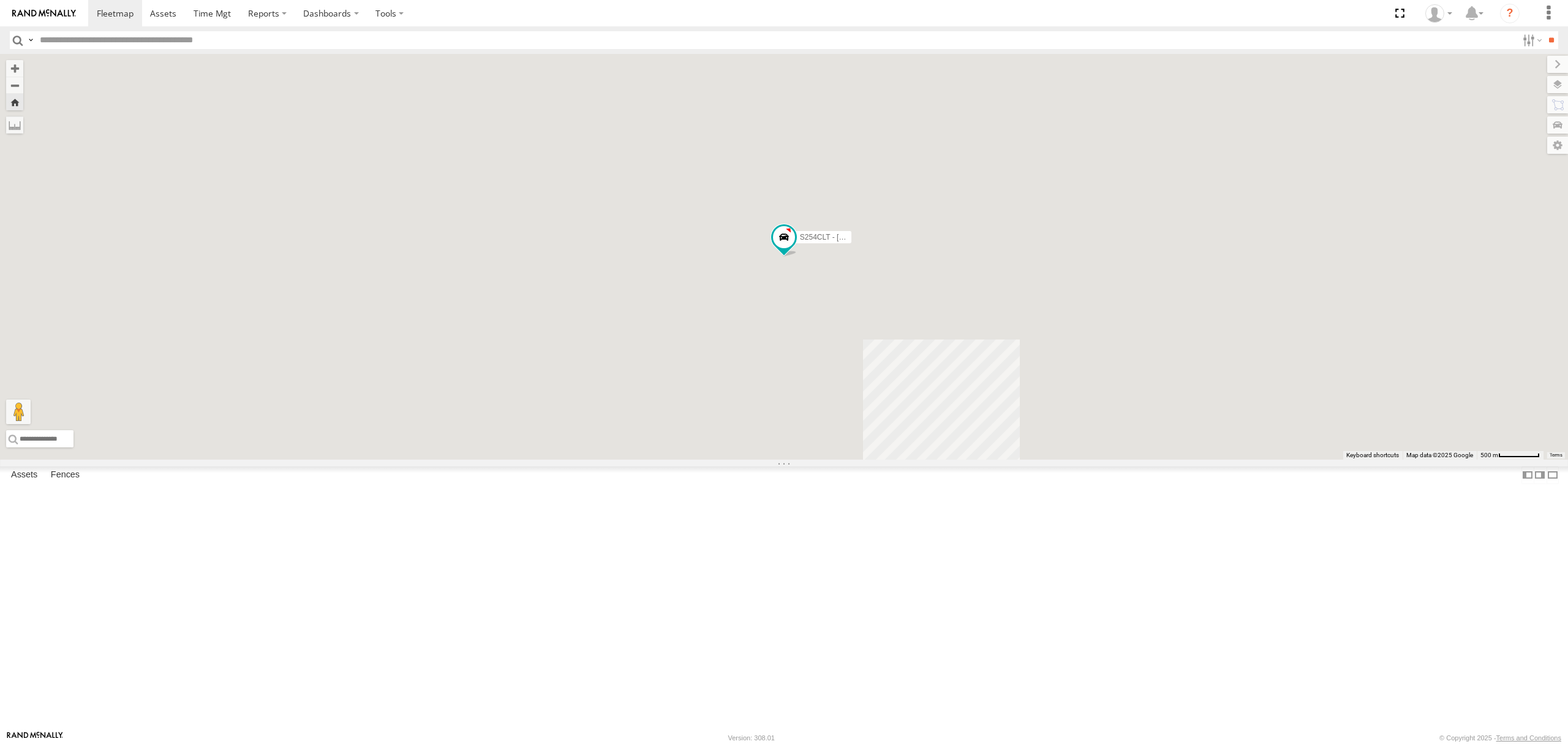
click at [0, 0] on div "SB25LM - (6P HINO) R6" at bounding box center [0, 0] width 0 height 0
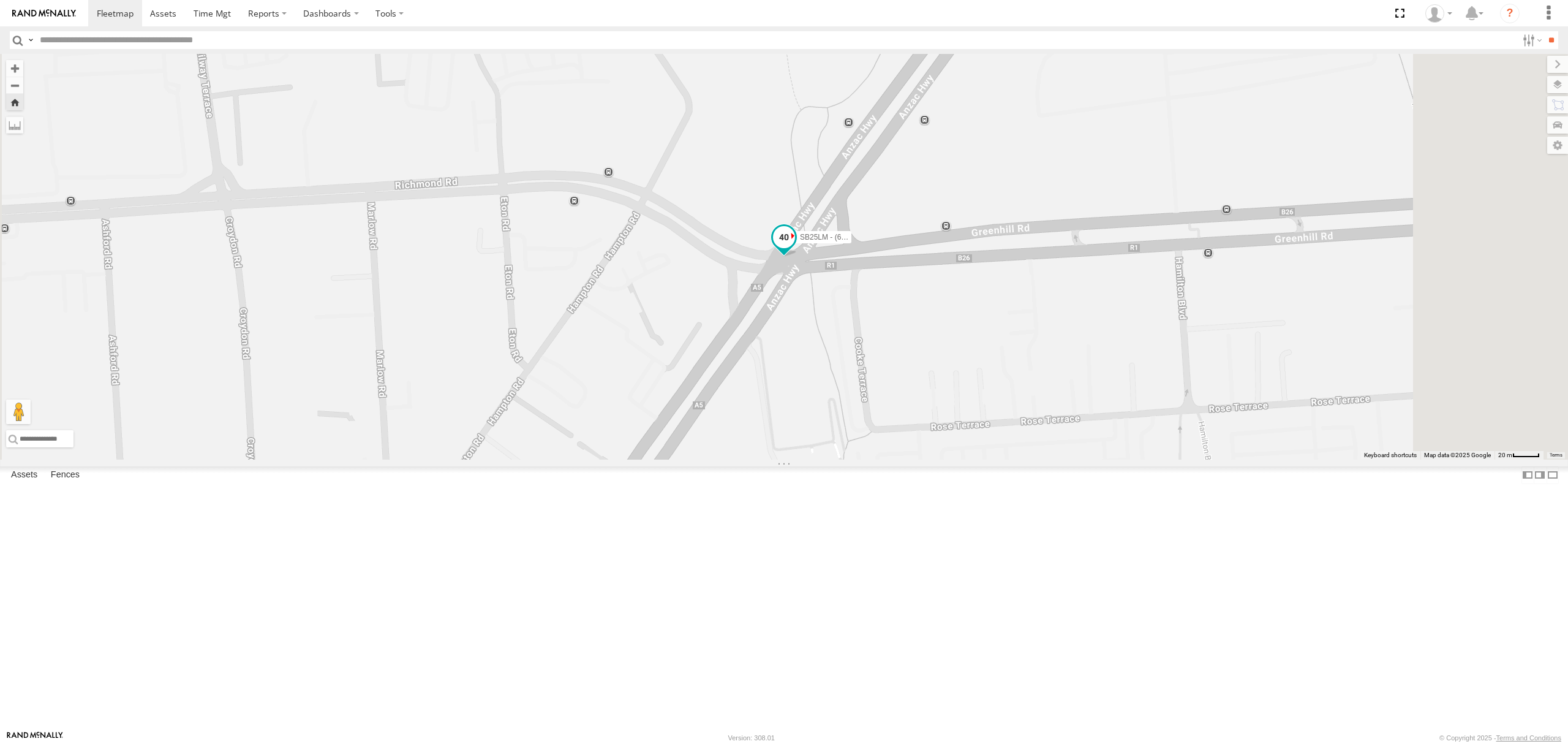
click at [797, 257] on span at bounding box center [784, 240] width 27 height 33
drag, startPoint x: 500, startPoint y: 527, endPoint x: 495, endPoint y: 518, distance: 10.3
click at [498, 459] on div "SB25LM - (6P HINO) R6 SB25LM - (6P HINO) R6 -34.94214 , 138.5829 East 40 07:17:…" at bounding box center [784, 257] width 1568 height 406
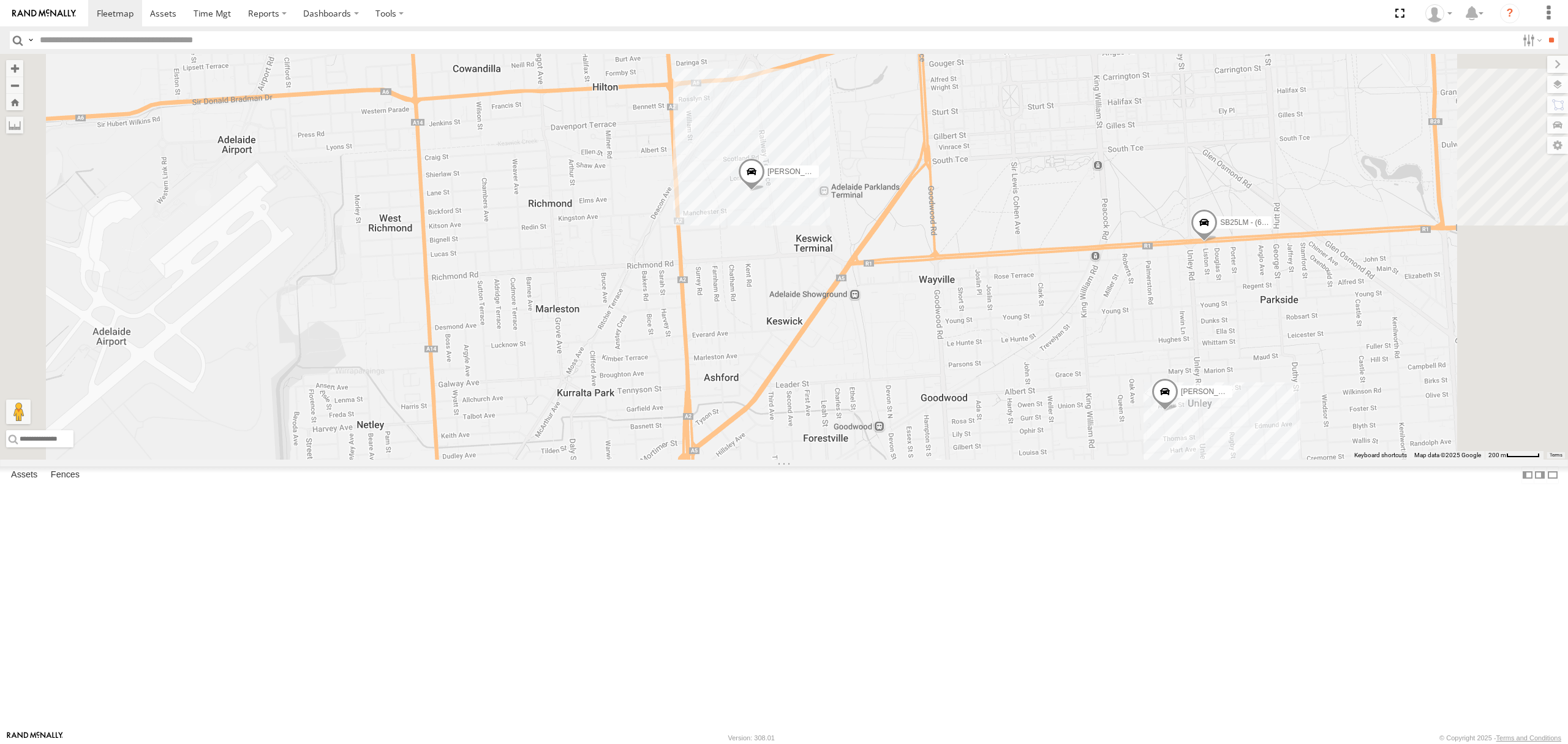
click at [0, 0] on div "S678CGD - Fridge It Sprinter All Assets" at bounding box center [0, 0] width 0 height 0
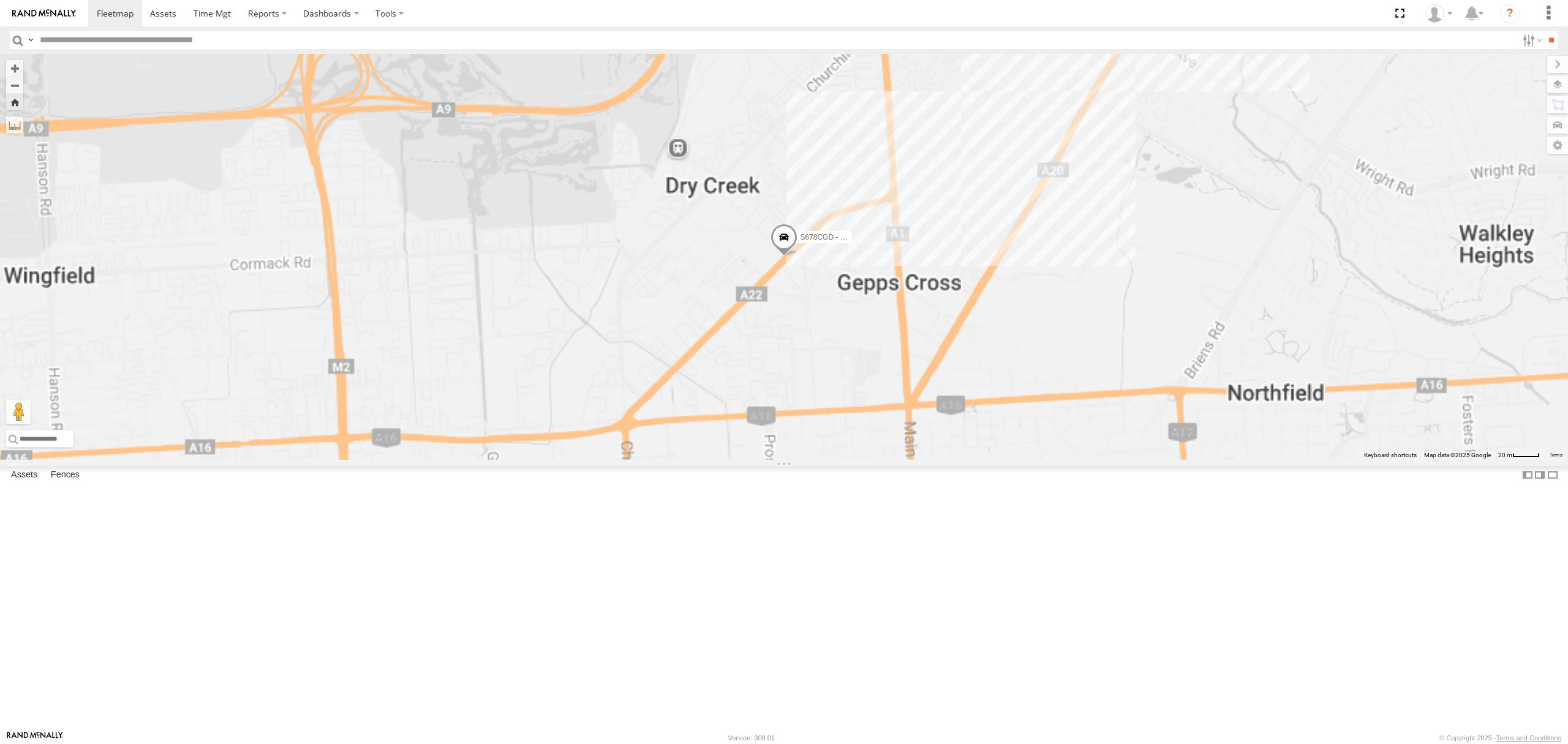
click at [0, 0] on div "SB26LM - (3P HINO) R7 All Assets" at bounding box center [0, 0] width 0 height 0
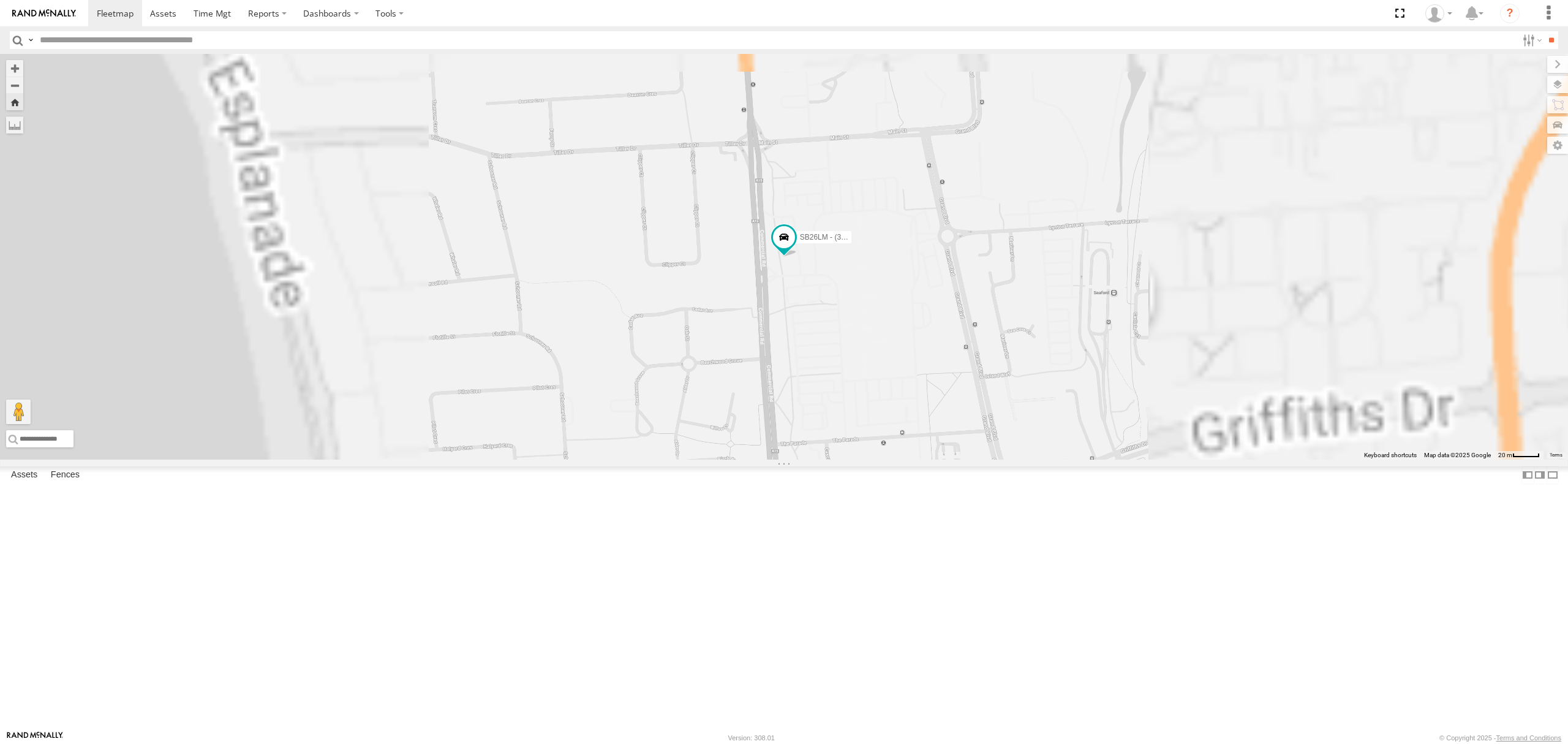
click at [0, 0] on div "SB25LM - (6P HINO) R6 All Assets" at bounding box center [0, 0] width 0 height 0
